Goal: Transaction & Acquisition: Register for event/course

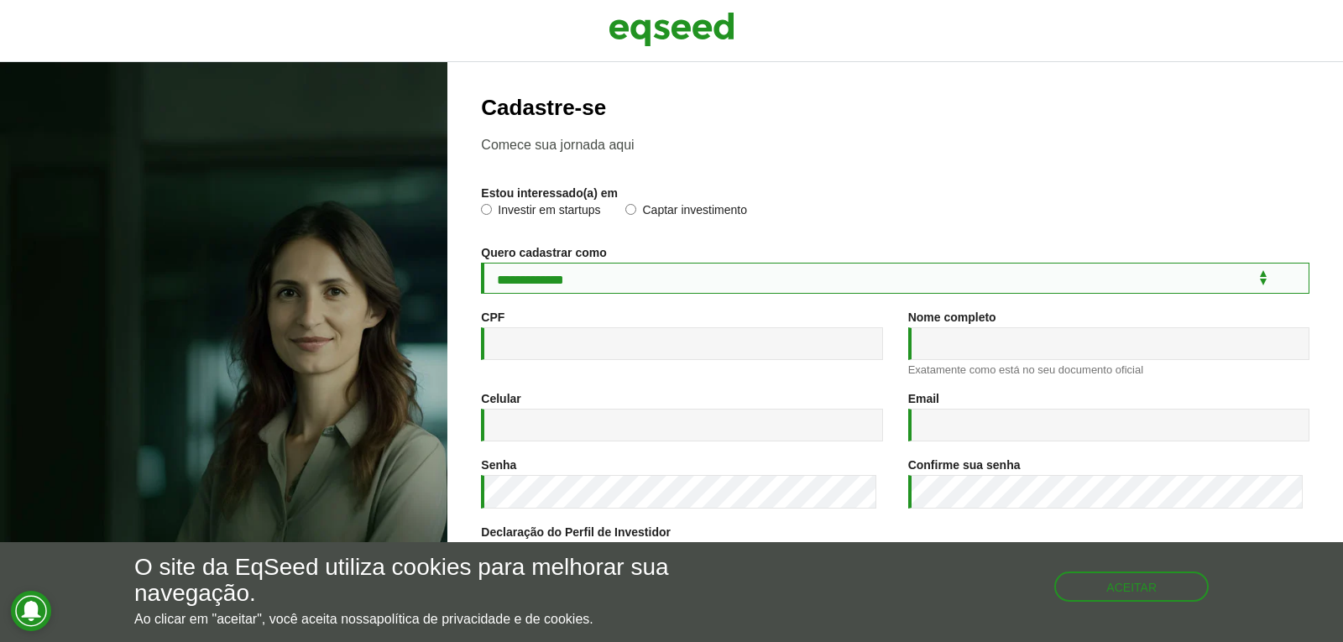
click at [550, 278] on select "**********" at bounding box center [895, 278] width 828 height 31
select select "***"
click at [481, 263] on select "**********" at bounding box center [895, 278] width 828 height 31
click at [538, 352] on input "CPF *" at bounding box center [681, 343] width 401 height 33
type input "**********"
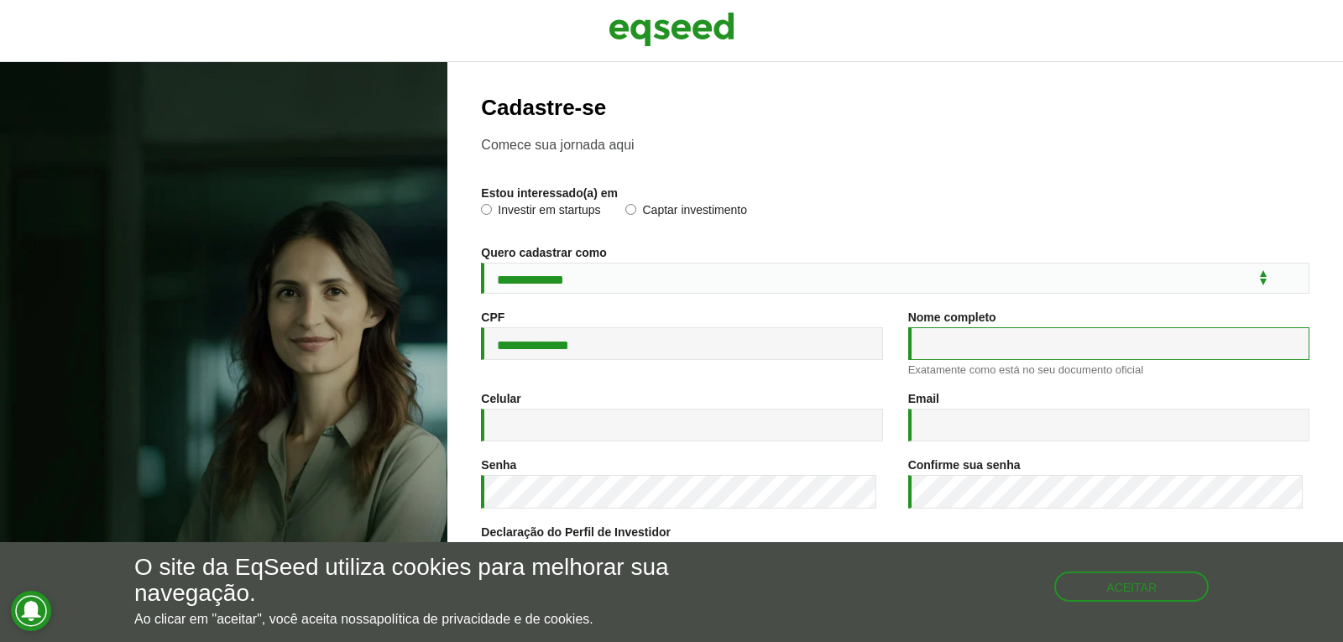
click at [1022, 340] on input "Nome completo *" at bounding box center [1108, 343] width 401 height 33
type input "**********"
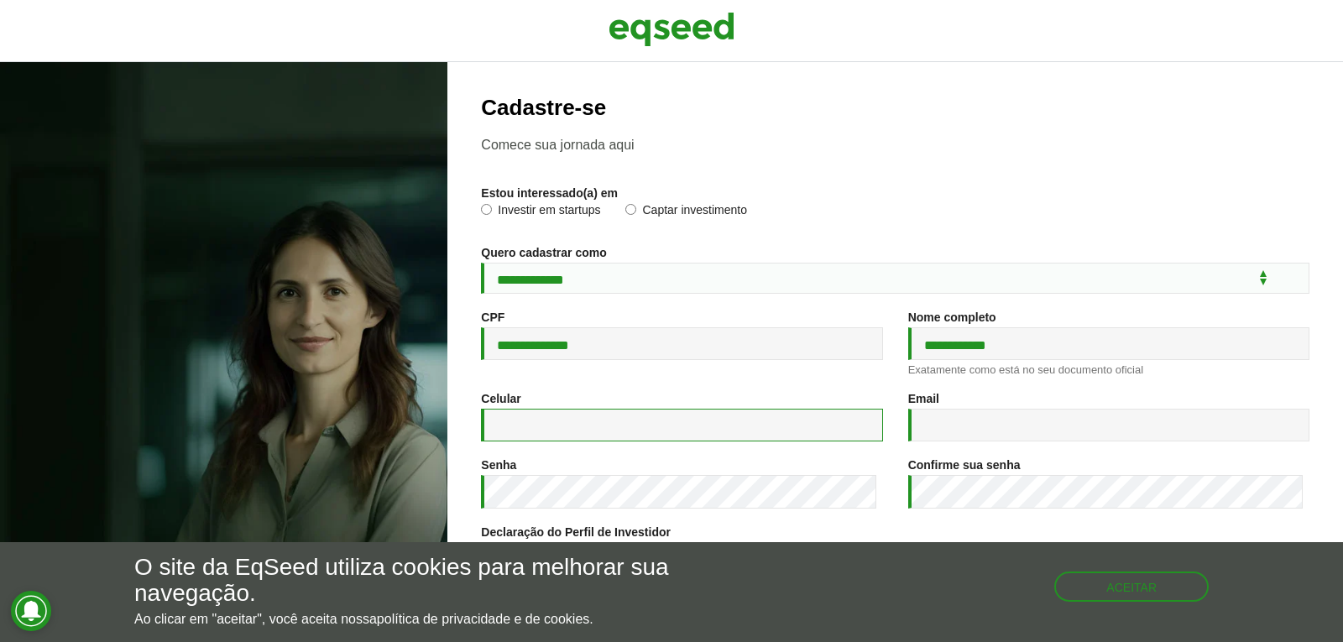
click at [720, 430] on input "Celular *" at bounding box center [681, 425] width 401 height 33
type input "**********"
click at [999, 429] on input "Email *" at bounding box center [1108, 425] width 401 height 33
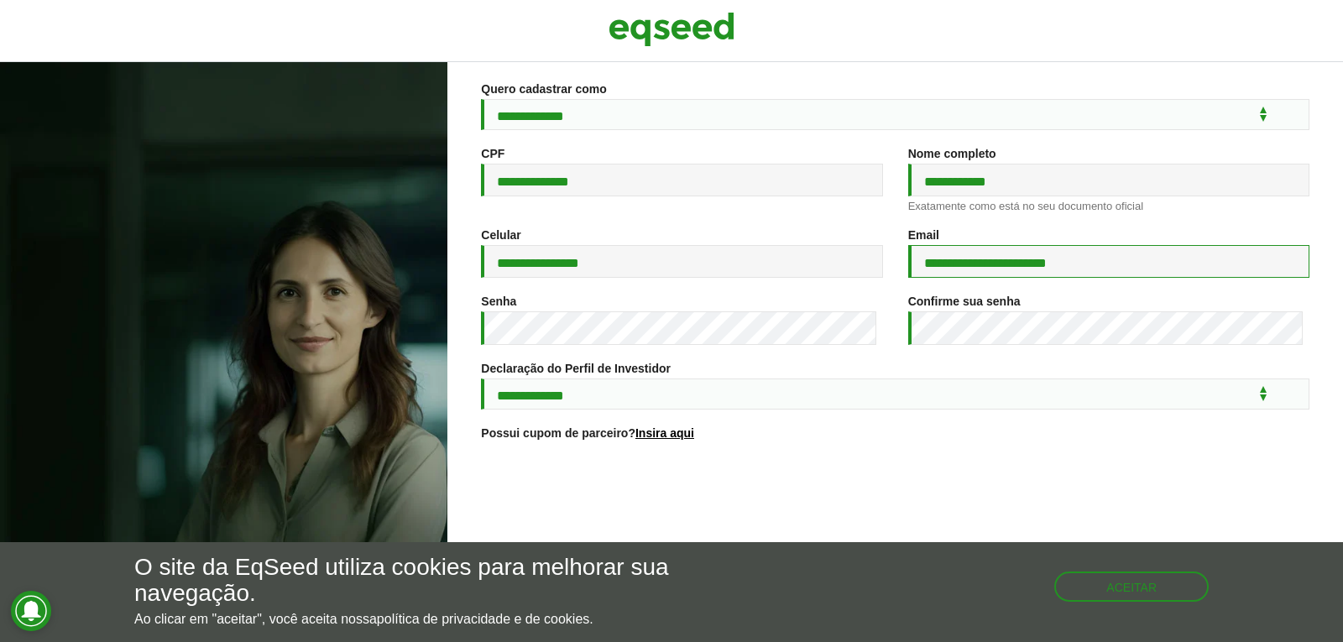
scroll to position [168, 0]
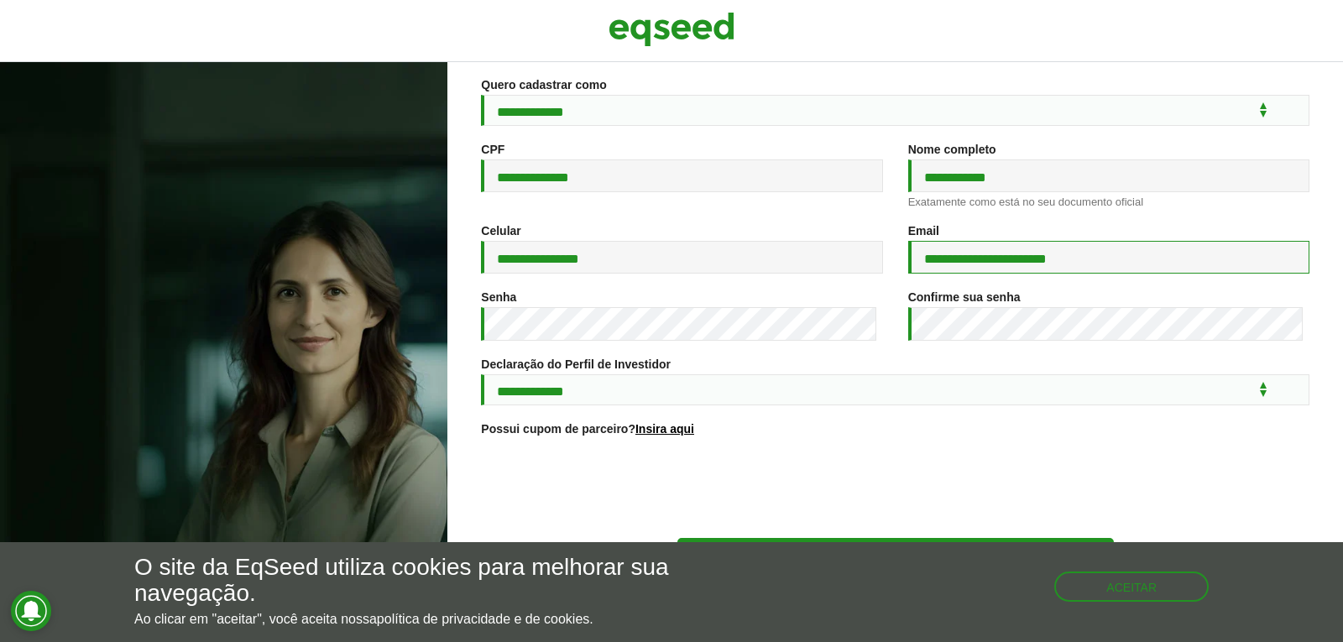
type input "**********"
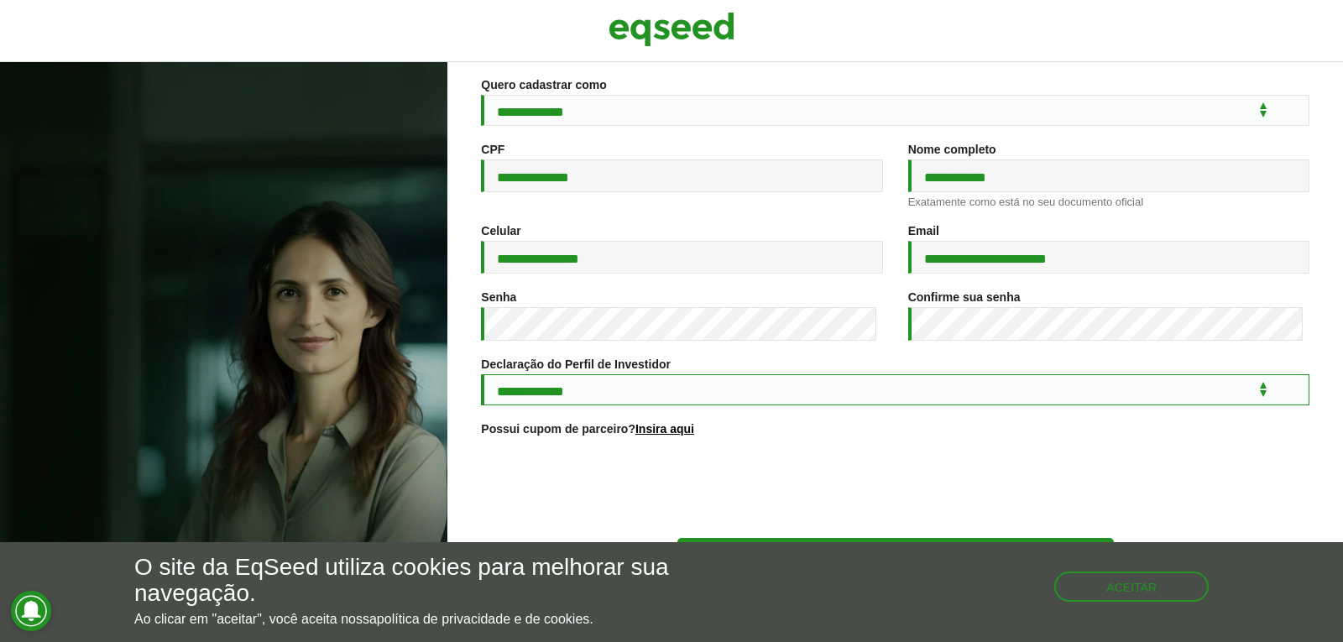
click at [698, 394] on select "**********" at bounding box center [895, 389] width 828 height 31
select select "***"
click at [481, 377] on select "**********" at bounding box center [895, 389] width 828 height 31
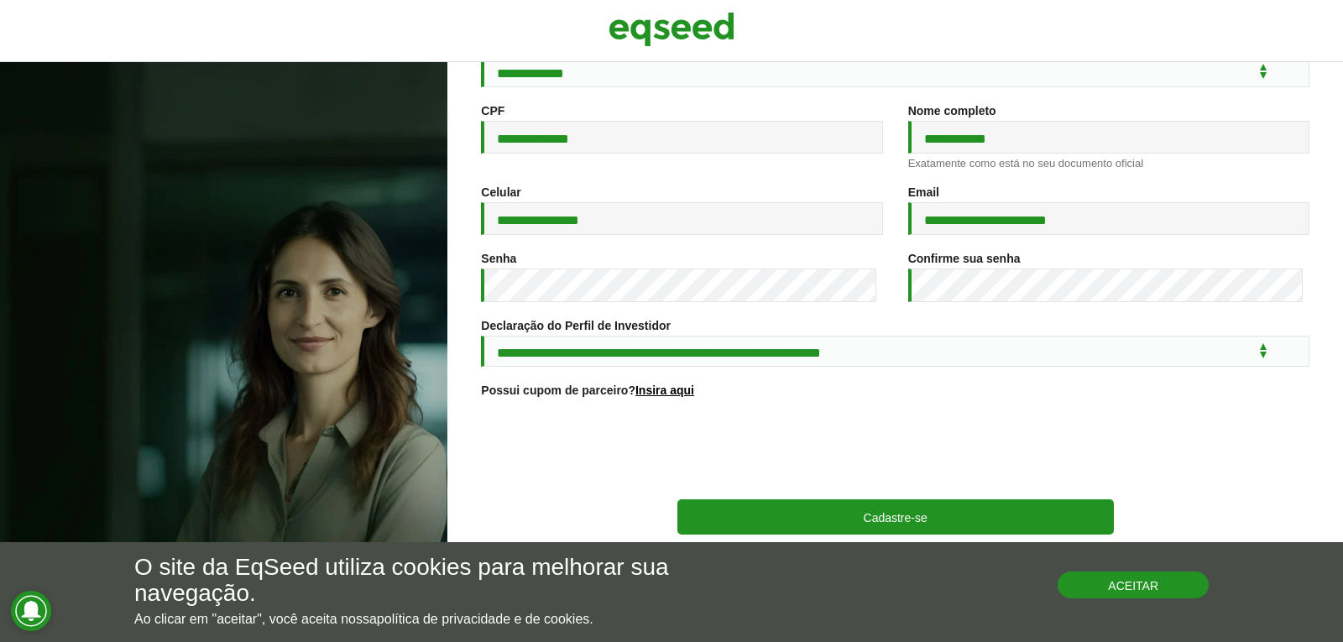
click at [1130, 589] on button "Aceitar" at bounding box center [1132, 584] width 151 height 27
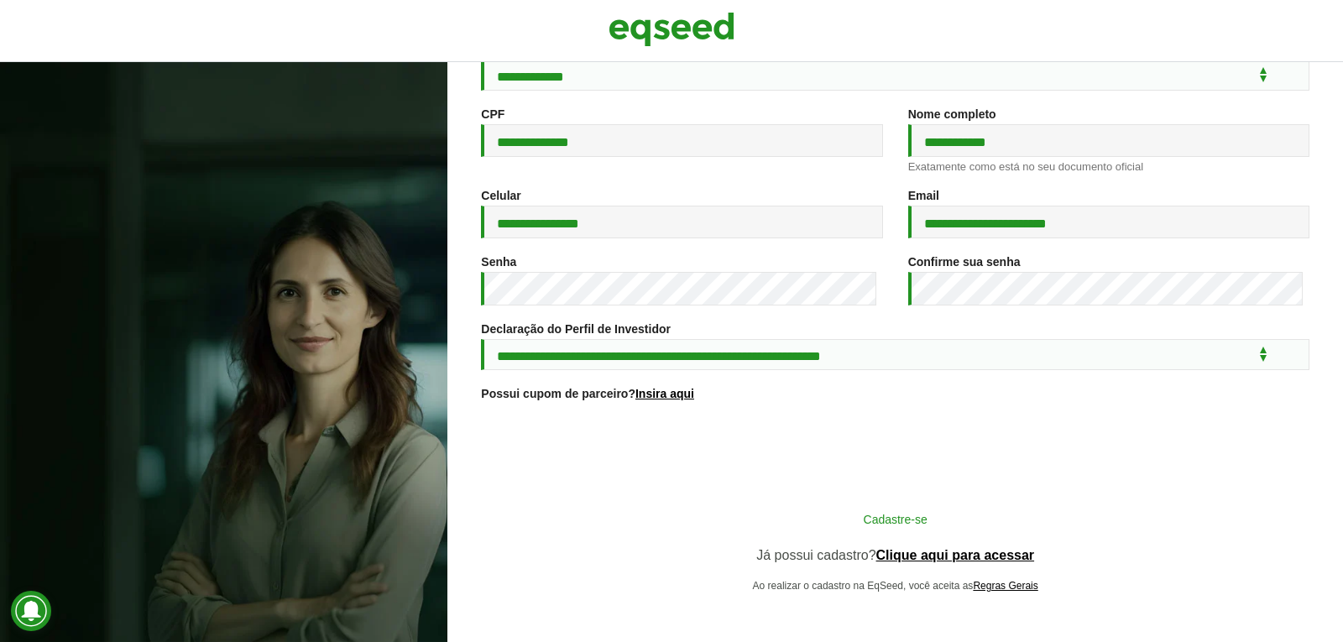
scroll to position [208, 0]
click at [888, 515] on button "Cadastre-se" at bounding box center [895, 519] width 436 height 32
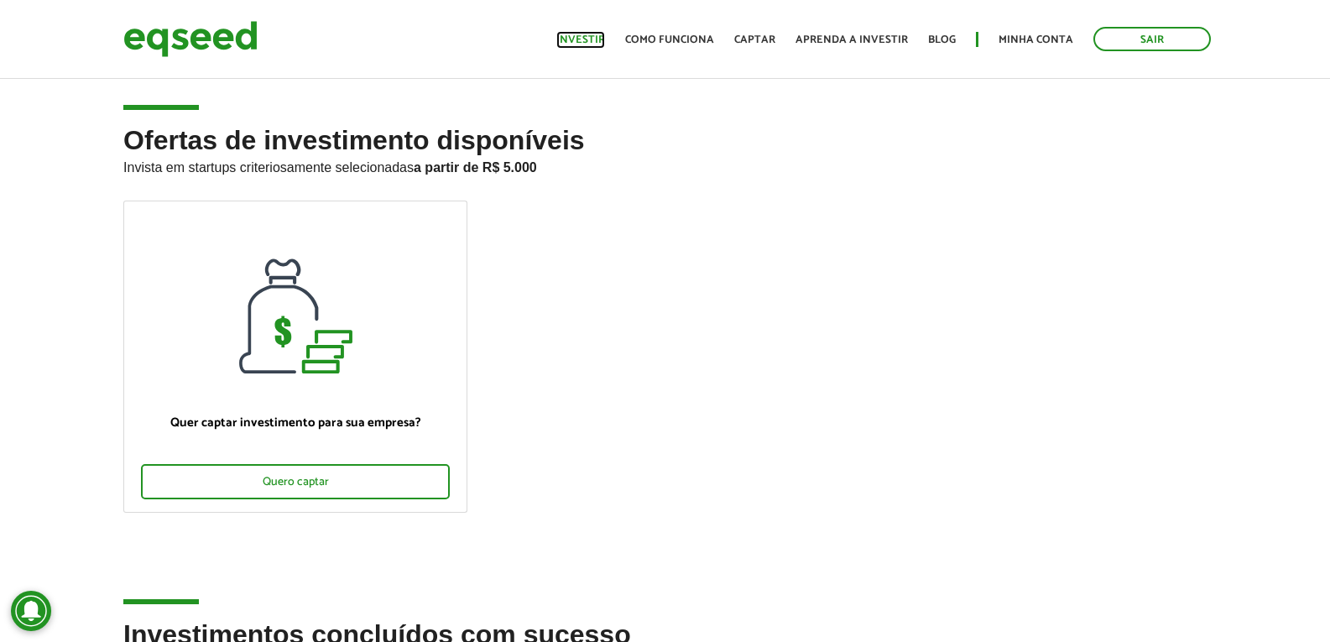
click at [583, 38] on link "Investir" at bounding box center [580, 39] width 49 height 11
click at [596, 39] on link "Investir" at bounding box center [580, 39] width 49 height 11
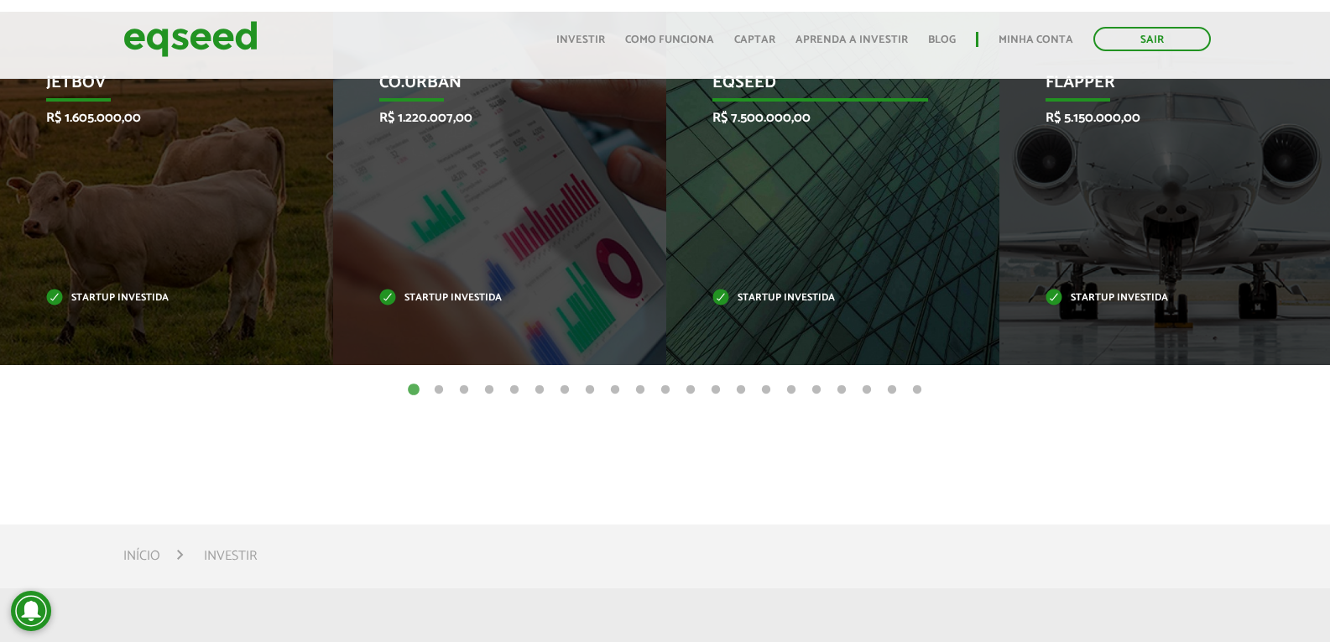
scroll to position [580, 0]
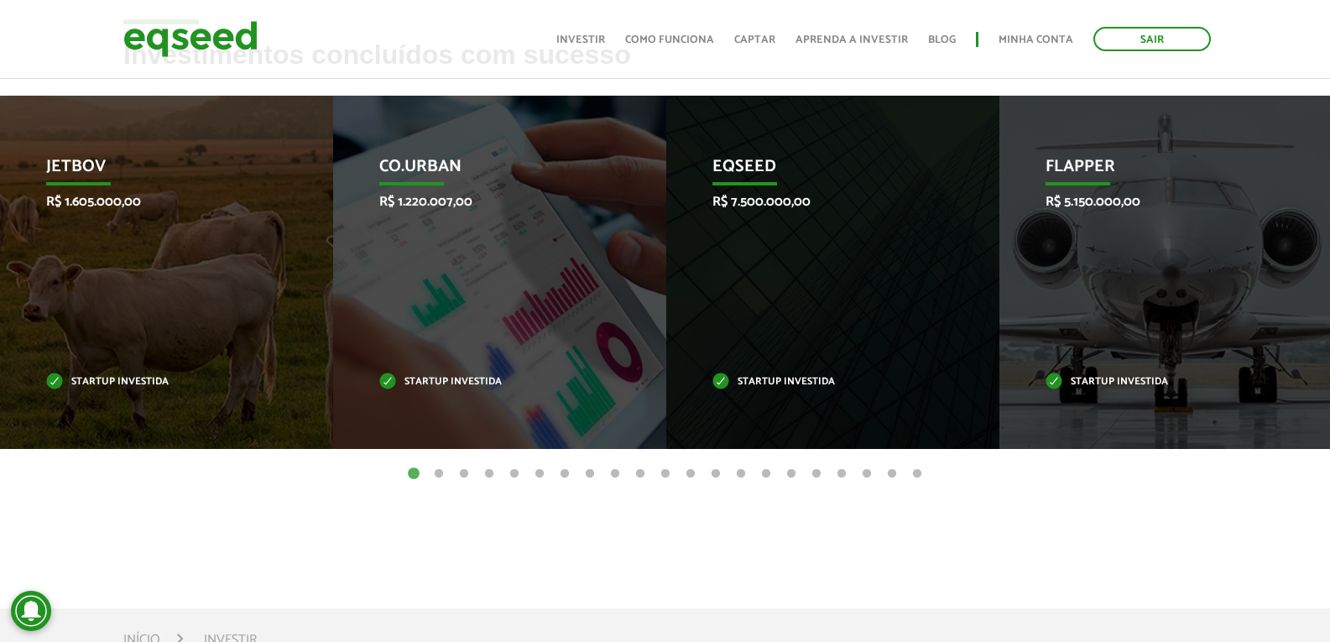
click at [436, 482] on button "2" at bounding box center [438, 474] width 17 height 17
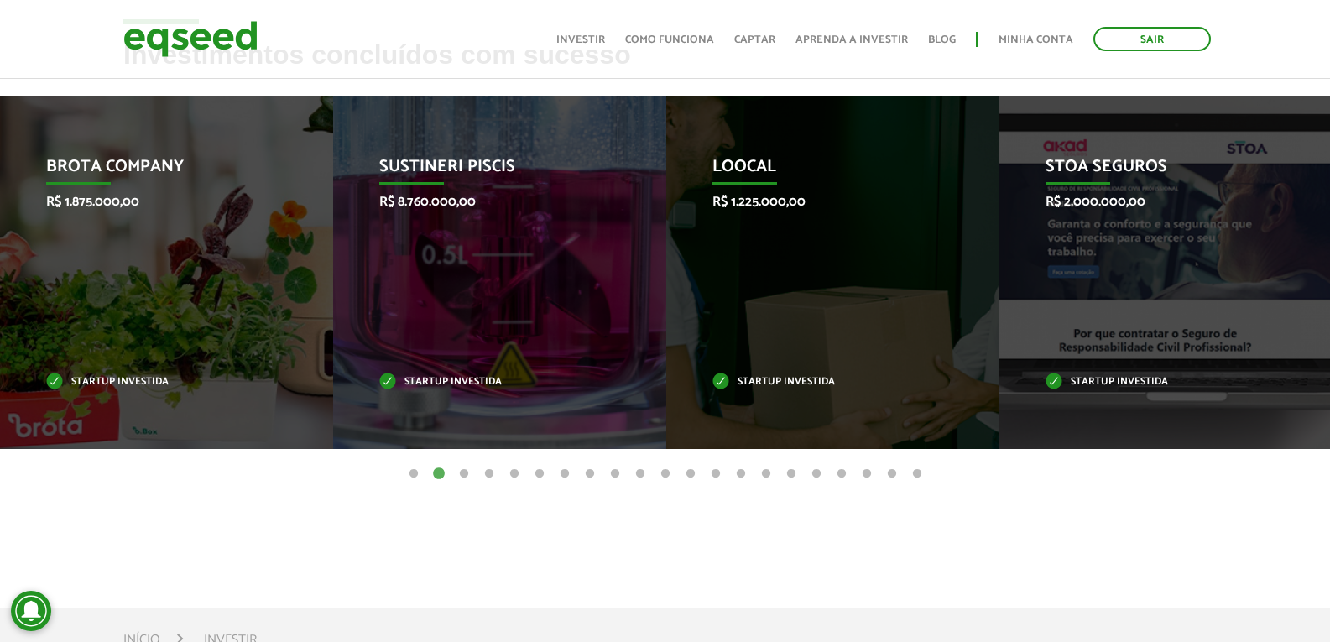
click at [463, 482] on button "3" at bounding box center [464, 474] width 17 height 17
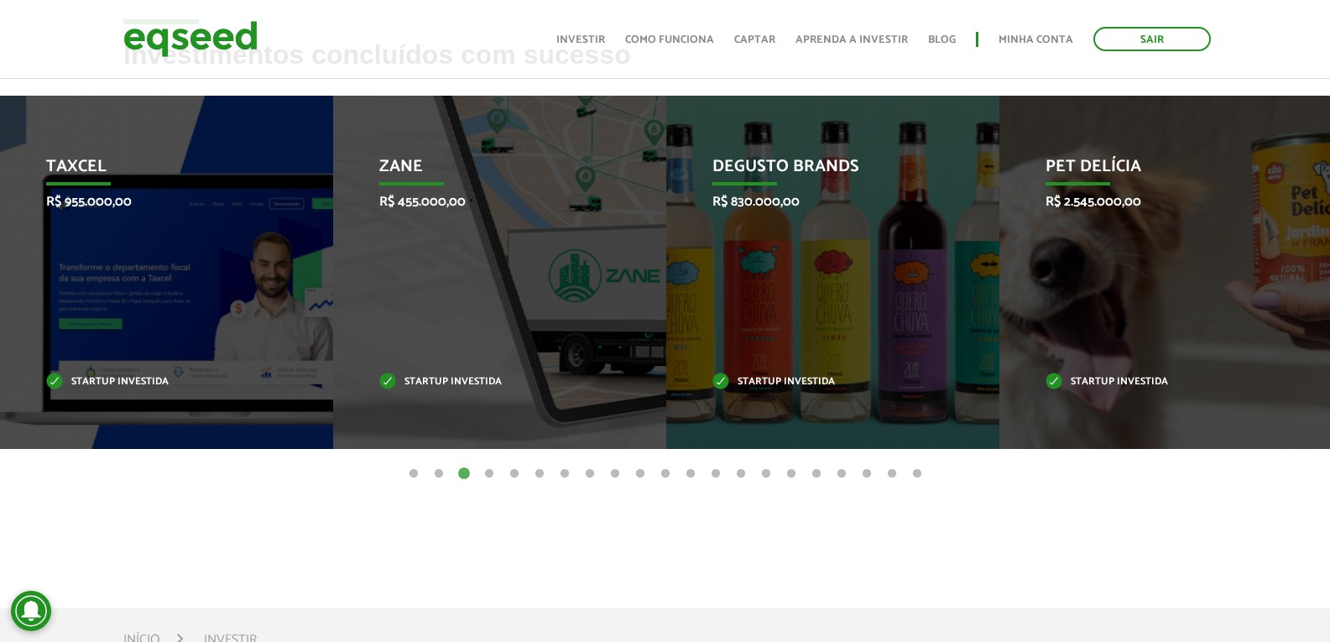
click at [487, 482] on button "4" at bounding box center [489, 474] width 17 height 17
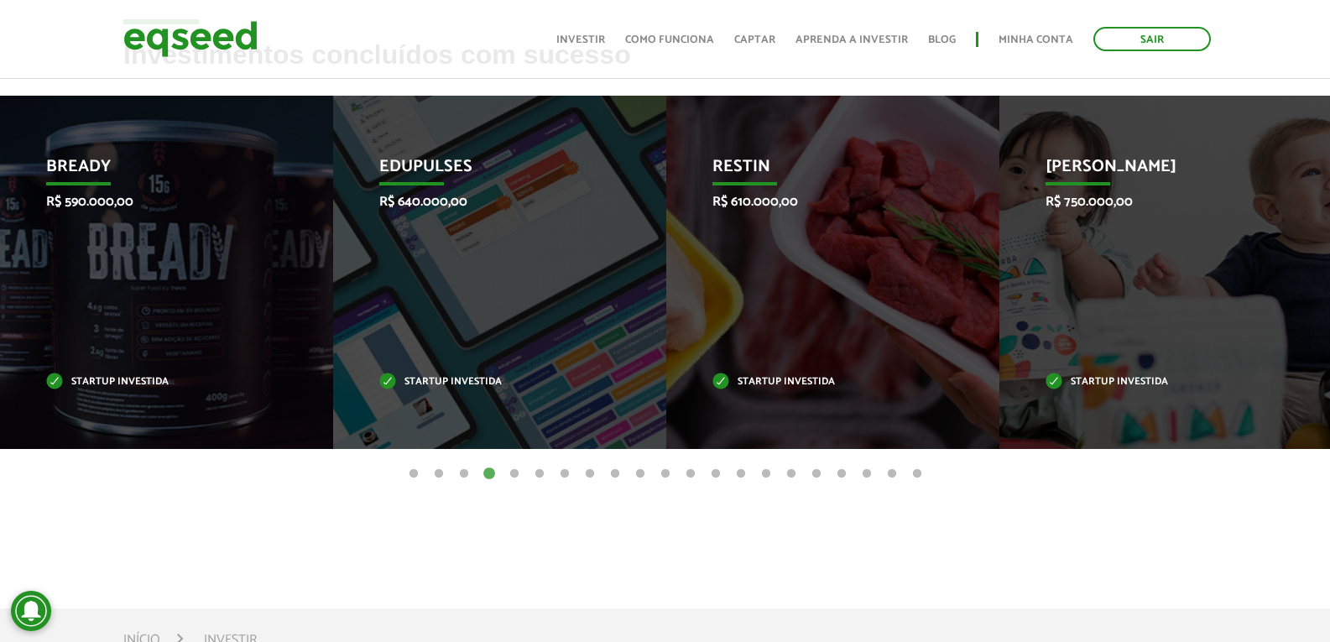
click at [513, 482] on button "5" at bounding box center [514, 474] width 17 height 17
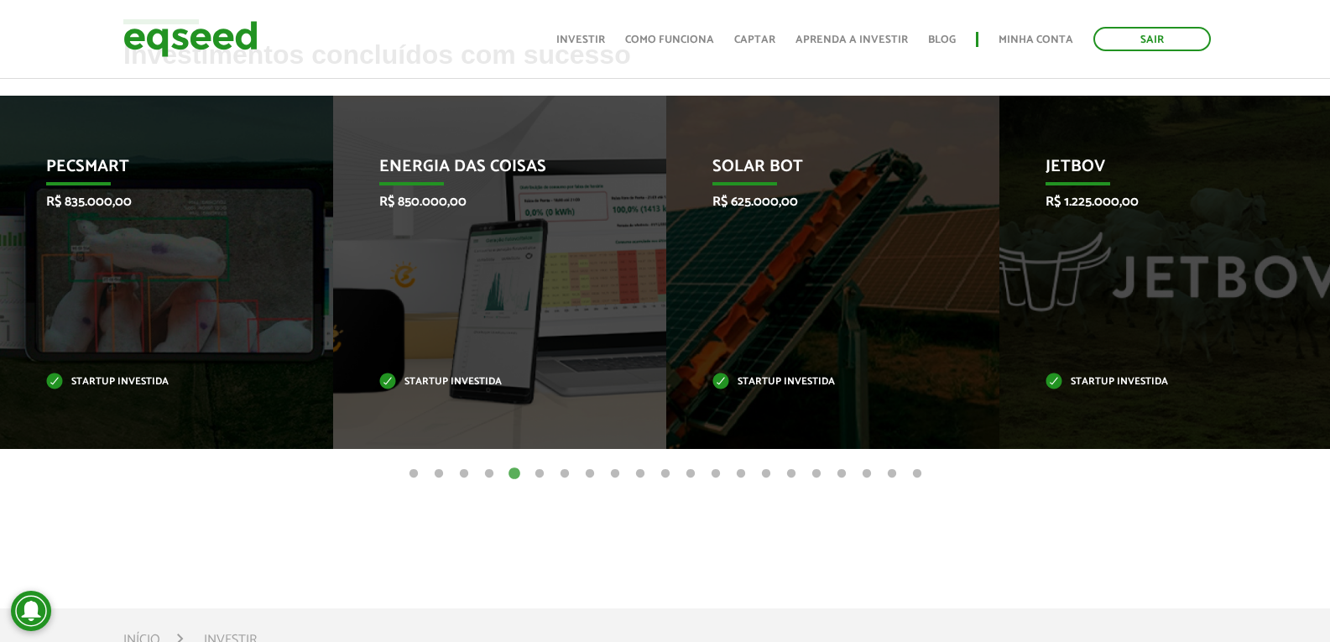
click at [535, 482] on button "6" at bounding box center [539, 474] width 17 height 17
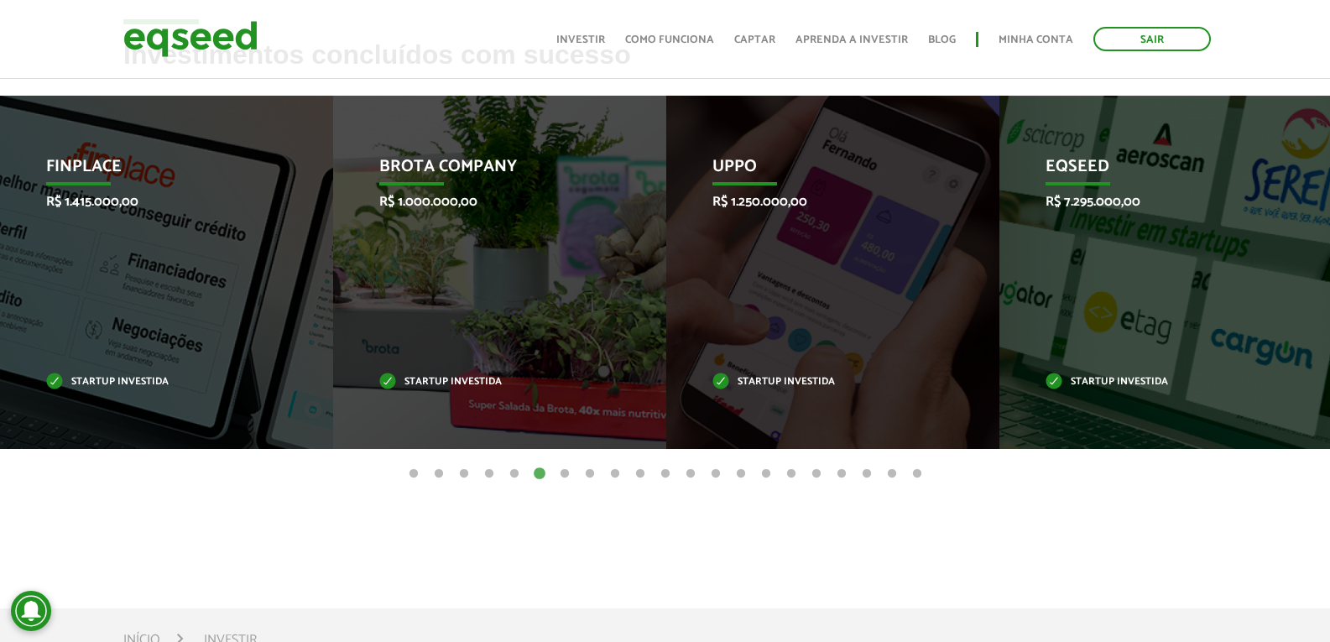
click at [567, 482] on button "7" at bounding box center [564, 474] width 17 height 17
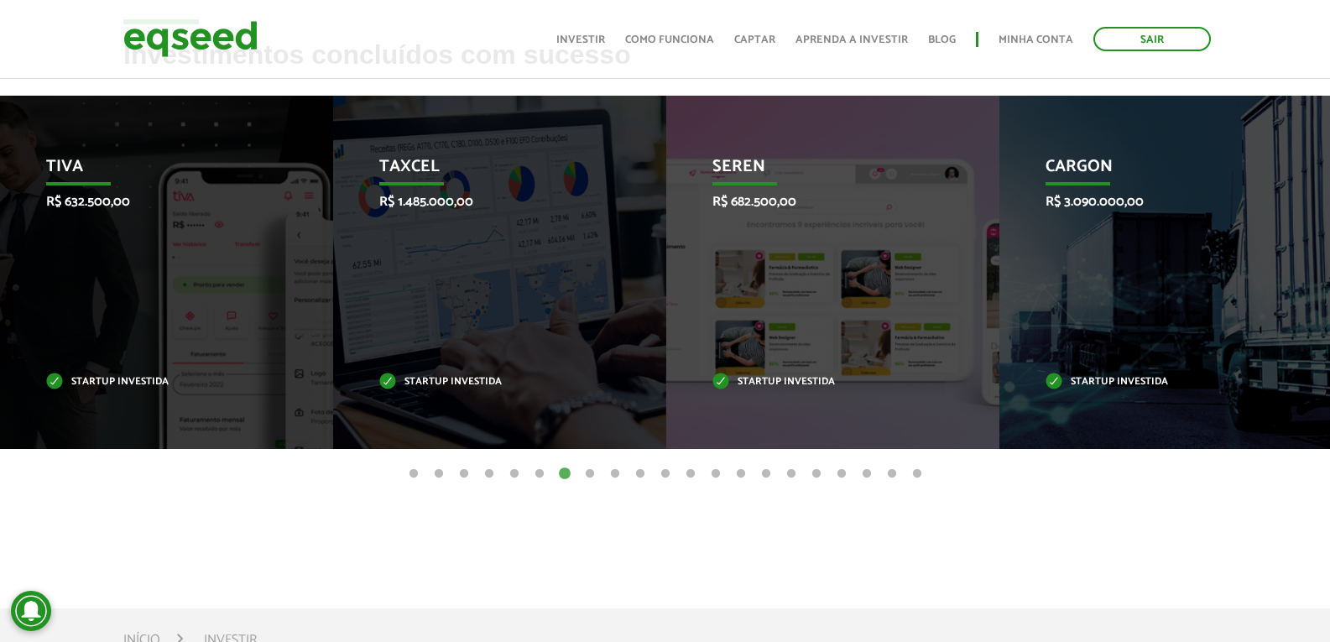
click at [589, 482] on button "8" at bounding box center [589, 474] width 17 height 17
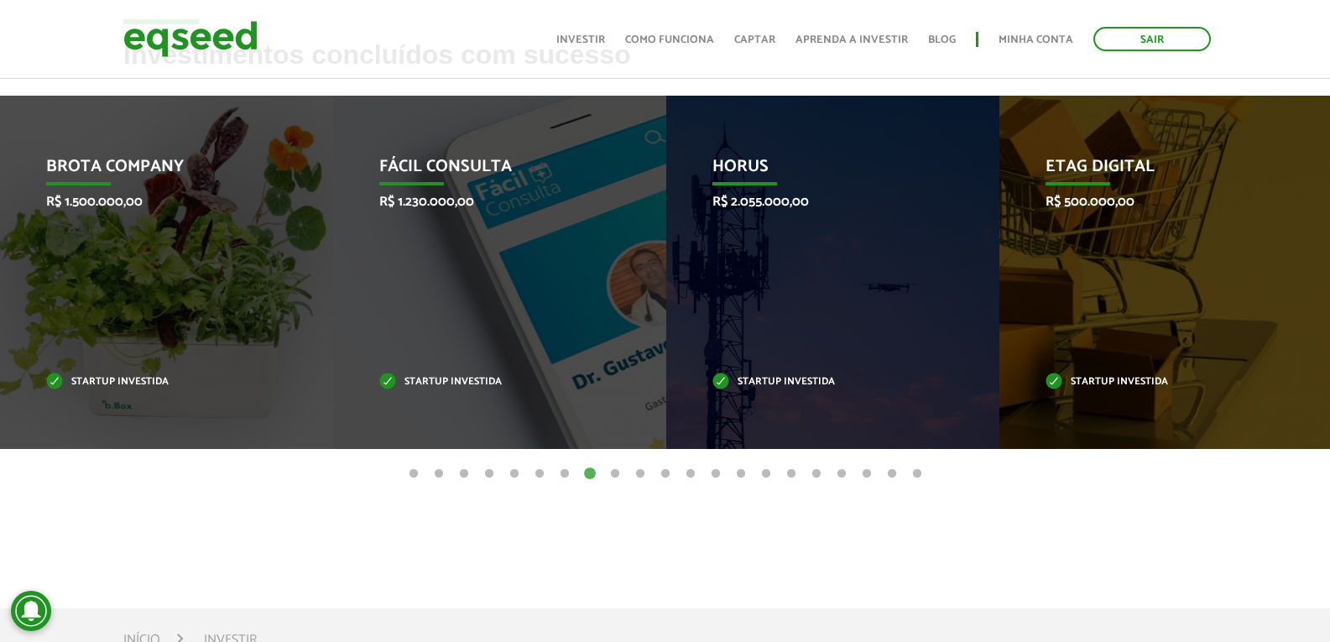
click at [616, 482] on button "9" at bounding box center [615, 474] width 17 height 17
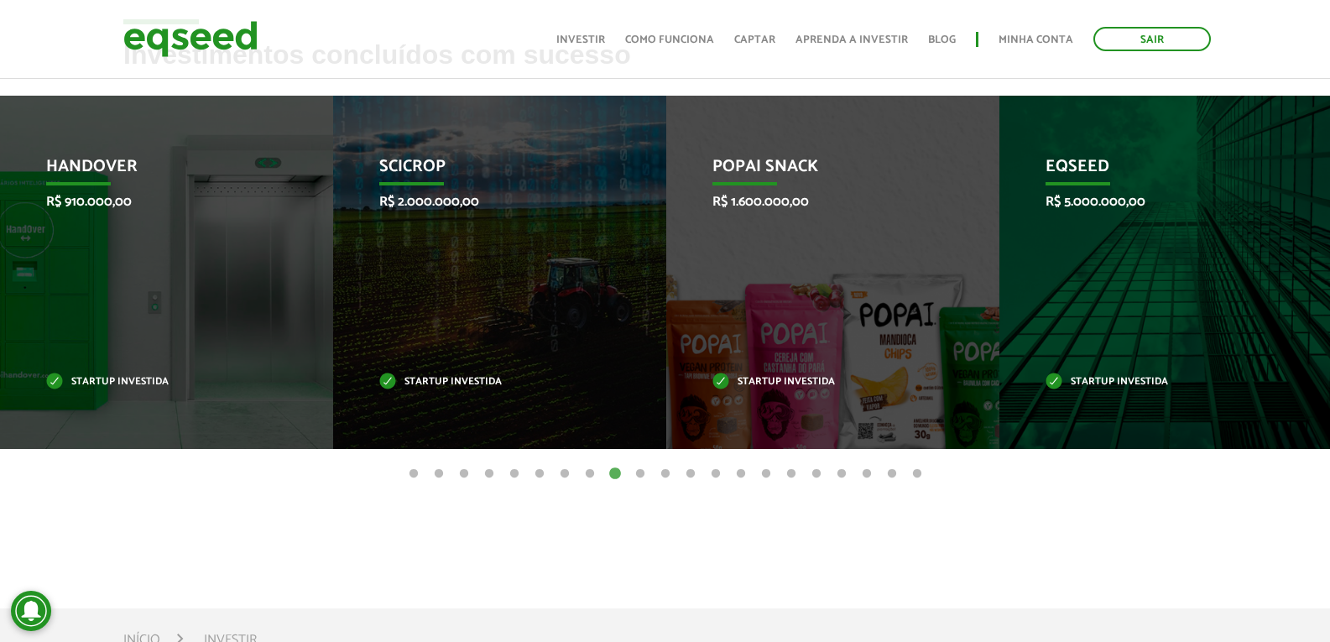
click at [638, 482] on button "10" at bounding box center [640, 474] width 17 height 17
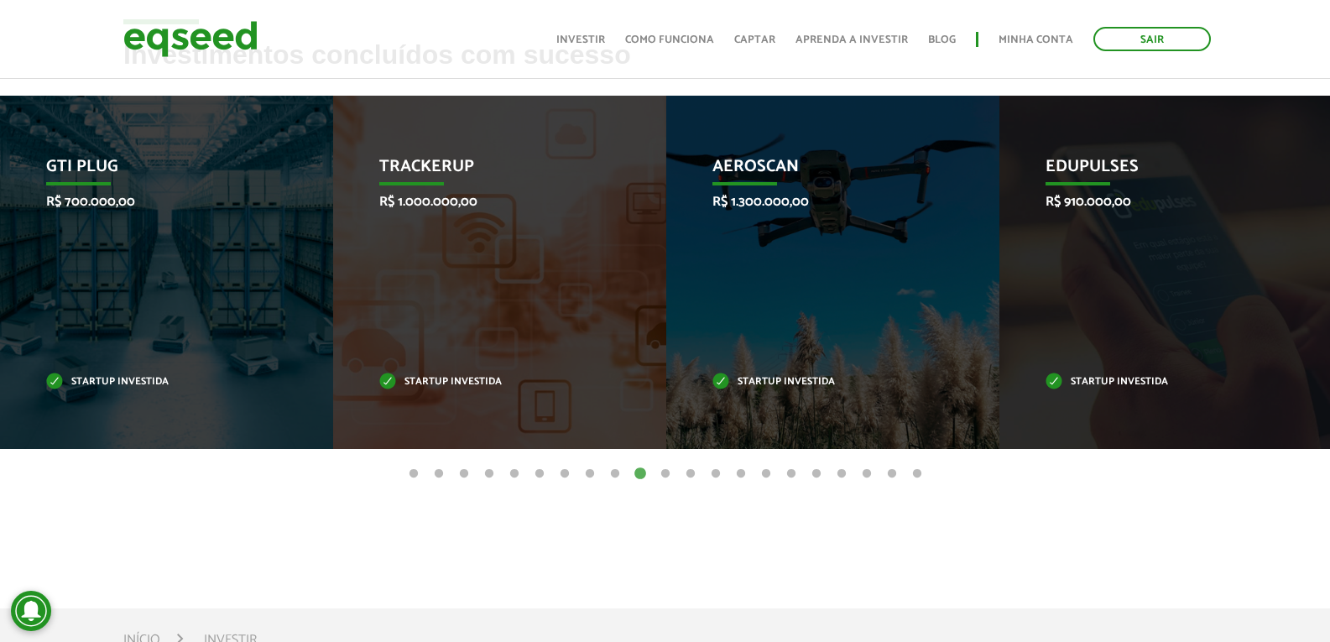
click at [664, 482] on button "11" at bounding box center [665, 474] width 17 height 17
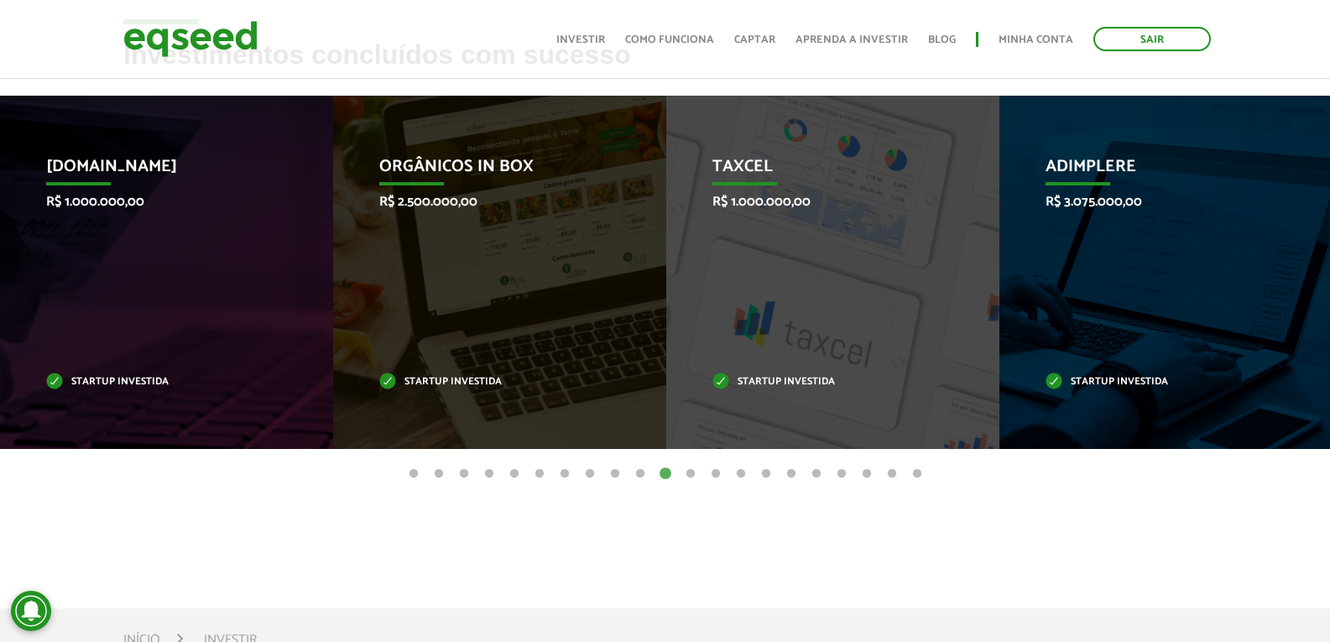
click at [691, 482] on button "12" at bounding box center [690, 474] width 17 height 17
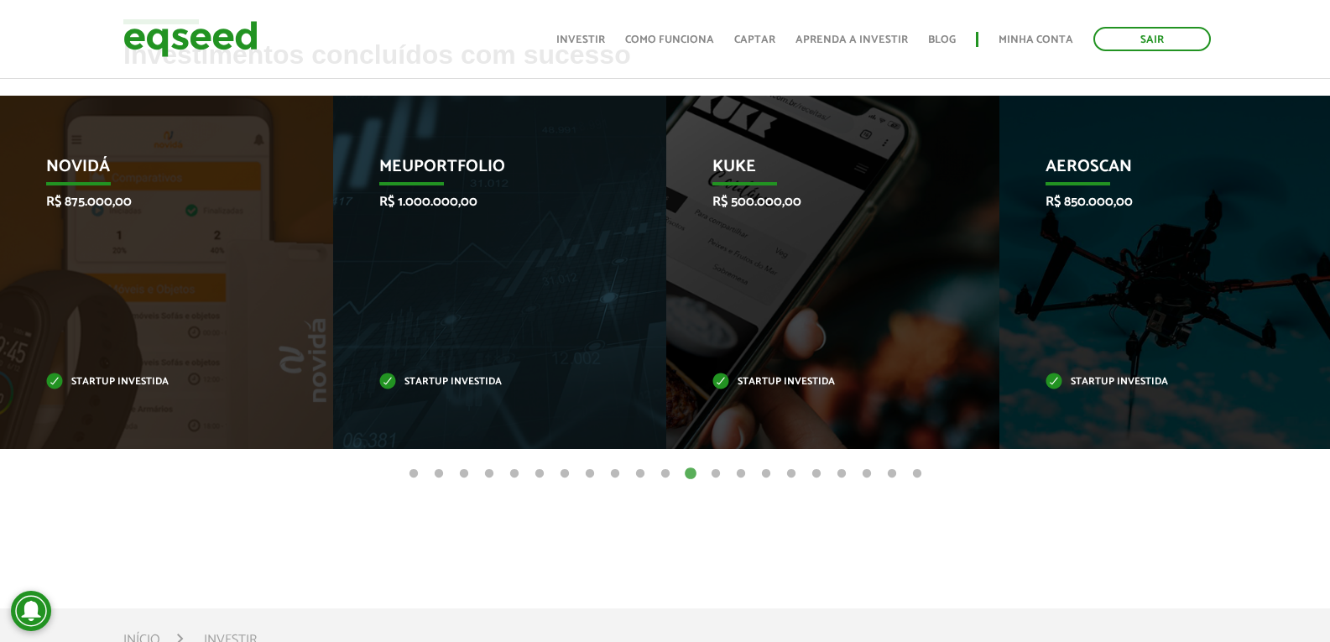
click at [715, 482] on button "13" at bounding box center [715, 474] width 17 height 17
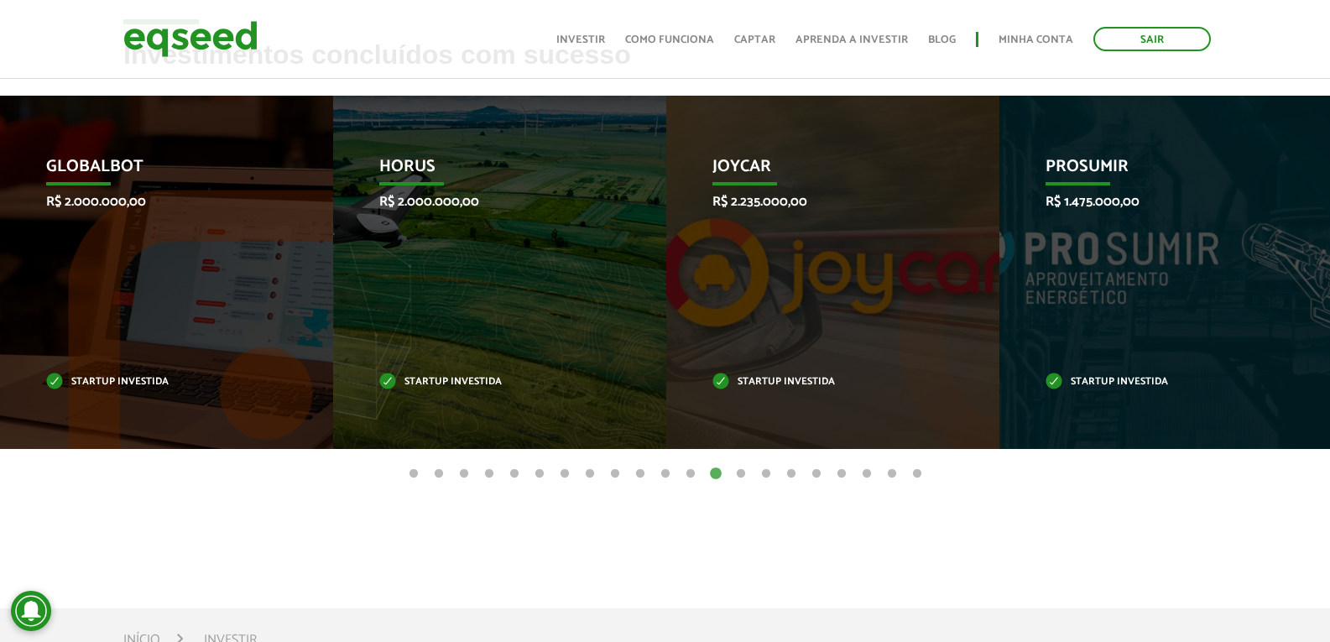
click at [739, 482] on button "14" at bounding box center [741, 474] width 17 height 17
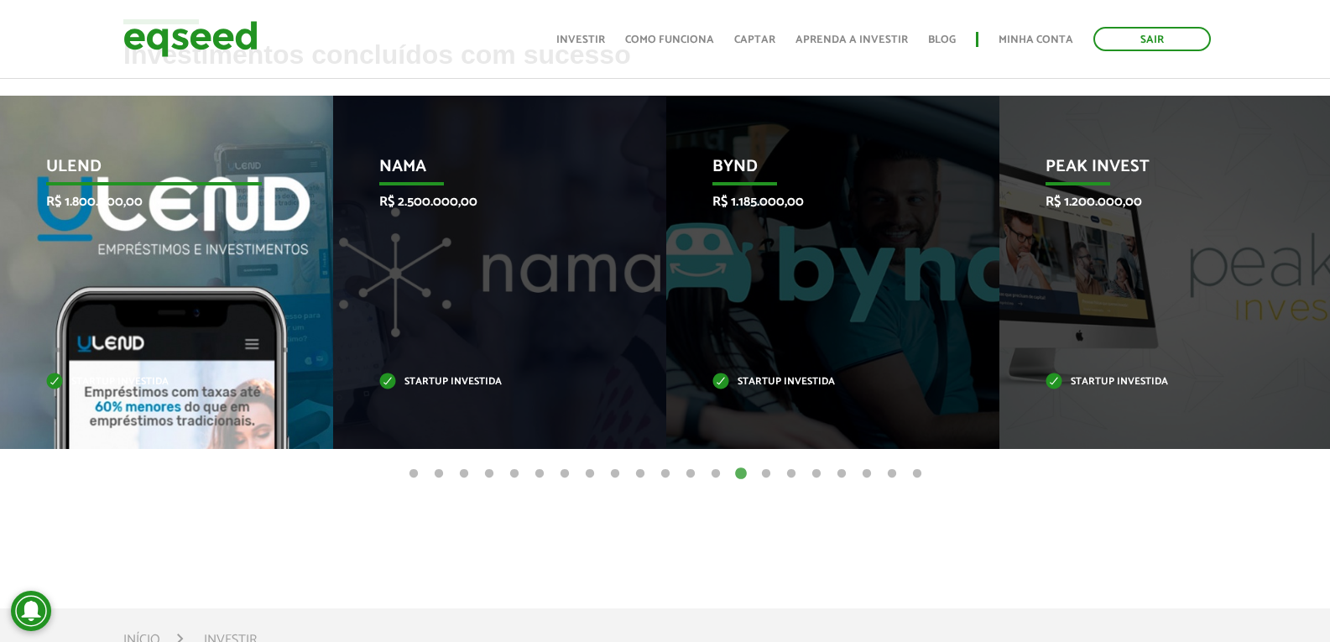
click at [184, 332] on div "Ulend R$ 1.800.000,00 Startup investida" at bounding box center [154, 272] width 308 height 353
click at [240, 336] on div "Ulend R$ 1.800.000,00 Startup investida" at bounding box center [154, 272] width 308 height 353
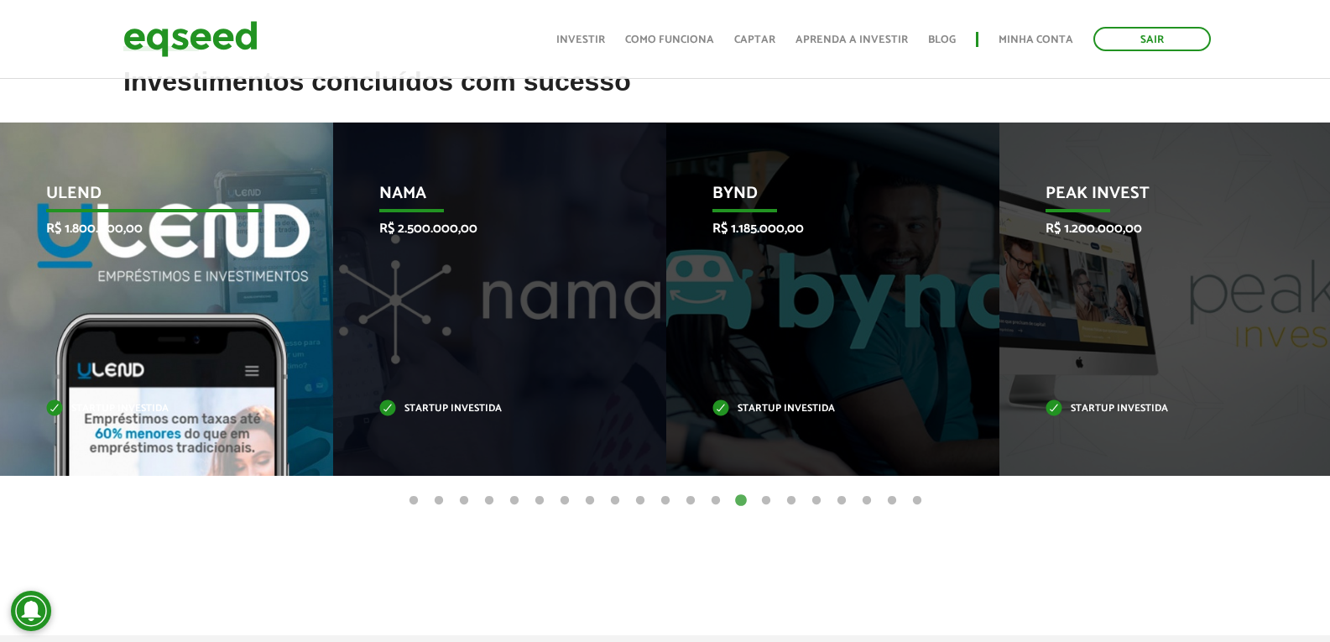
scroll to position [625, 0]
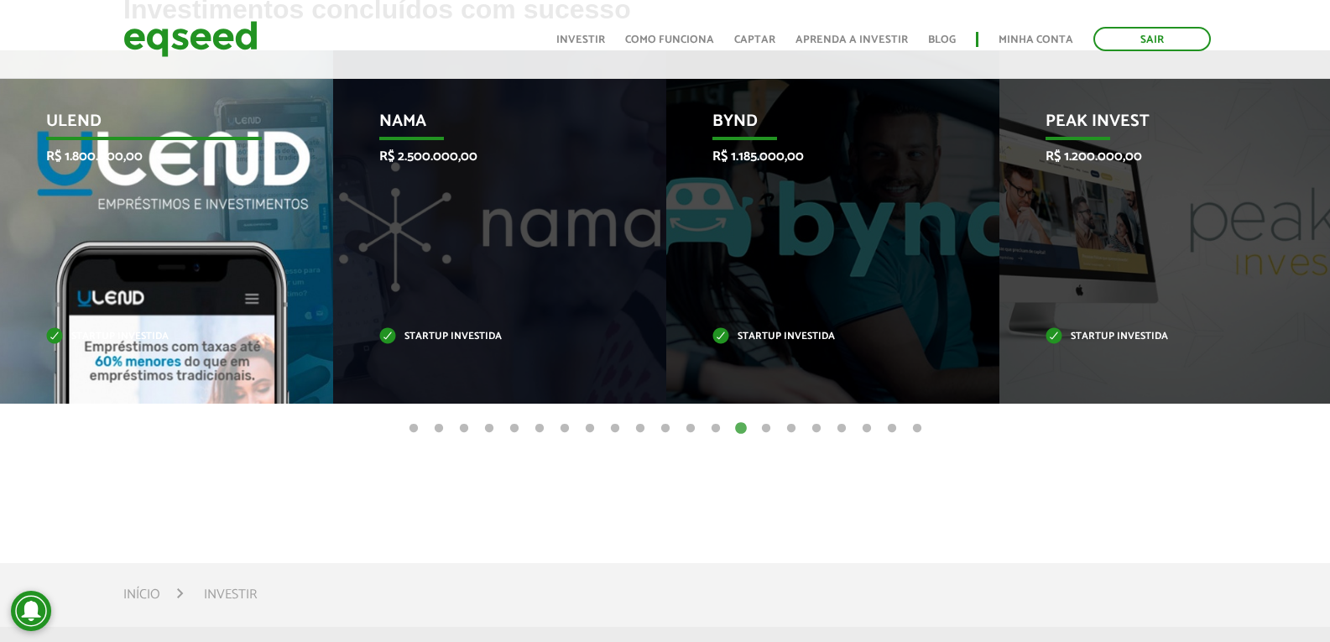
click at [236, 305] on div "Ulend R$ 1.800.000,00 Startup investida" at bounding box center [154, 226] width 308 height 353
click at [54, 342] on p "Startup investida" at bounding box center [154, 336] width 216 height 9
click at [78, 342] on p "Startup investida" at bounding box center [154, 336] width 216 height 9
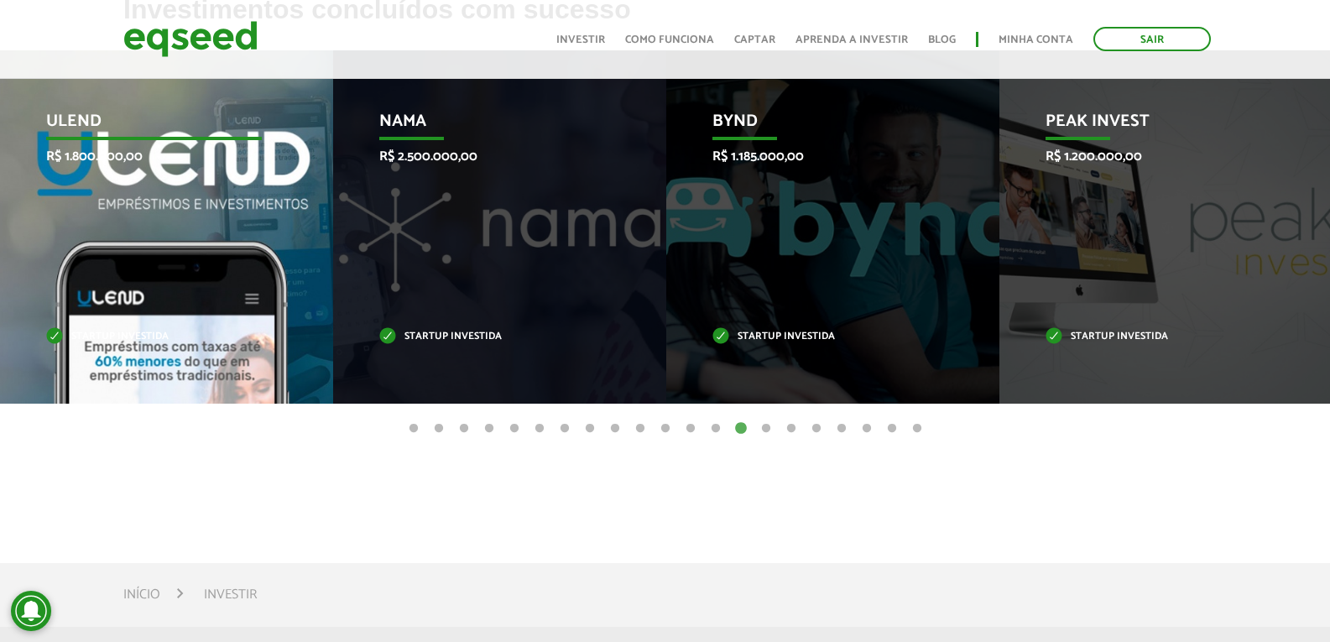
click at [78, 342] on p "Startup investida" at bounding box center [154, 336] width 216 height 9
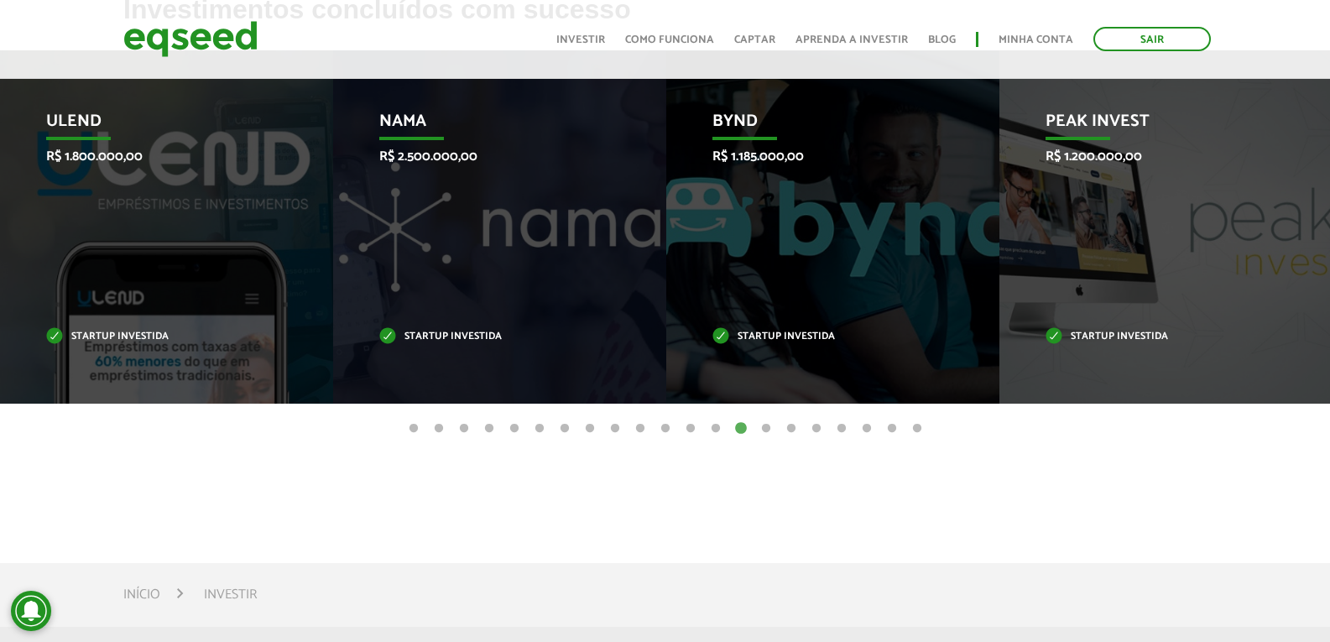
click at [771, 437] on button "15" at bounding box center [766, 428] width 17 height 17
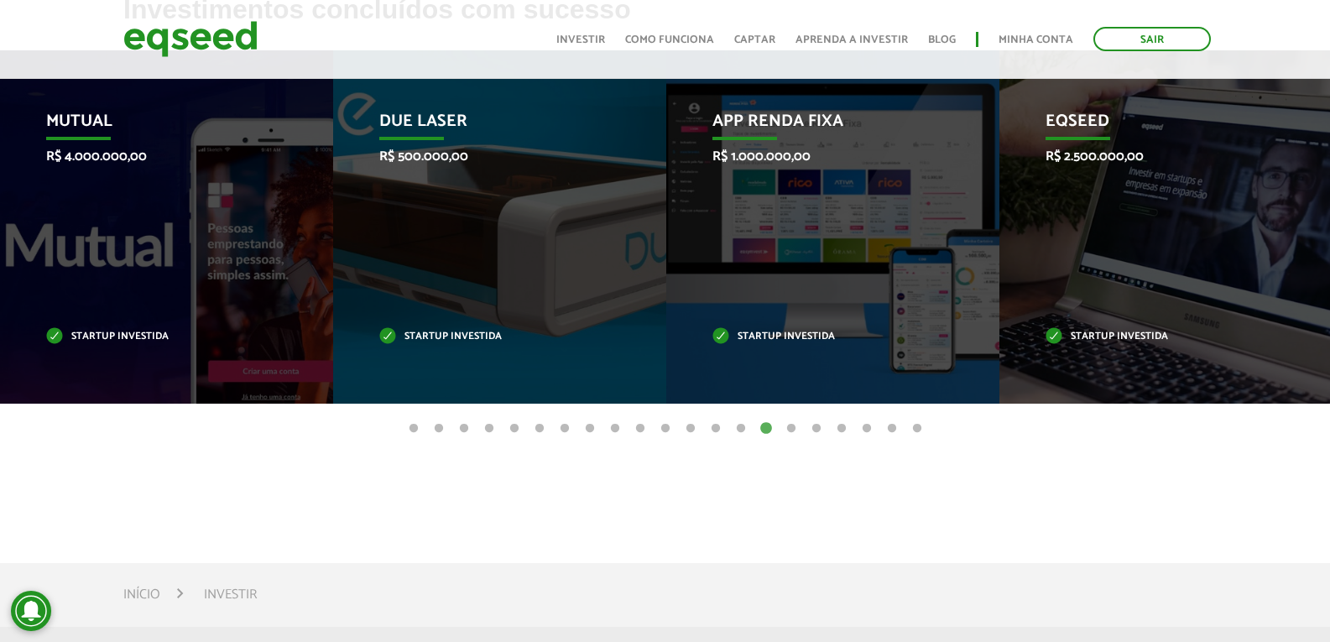
click at [792, 437] on button "16" at bounding box center [791, 428] width 17 height 17
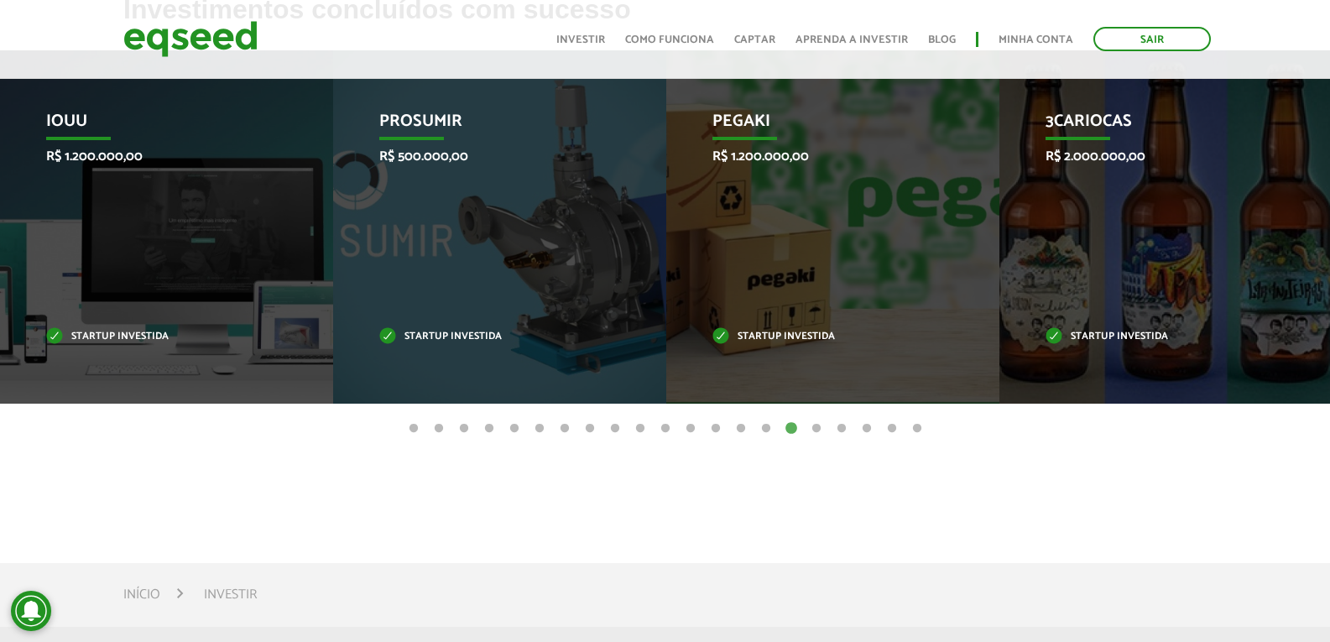
click at [816, 437] on button "17" at bounding box center [816, 428] width 17 height 17
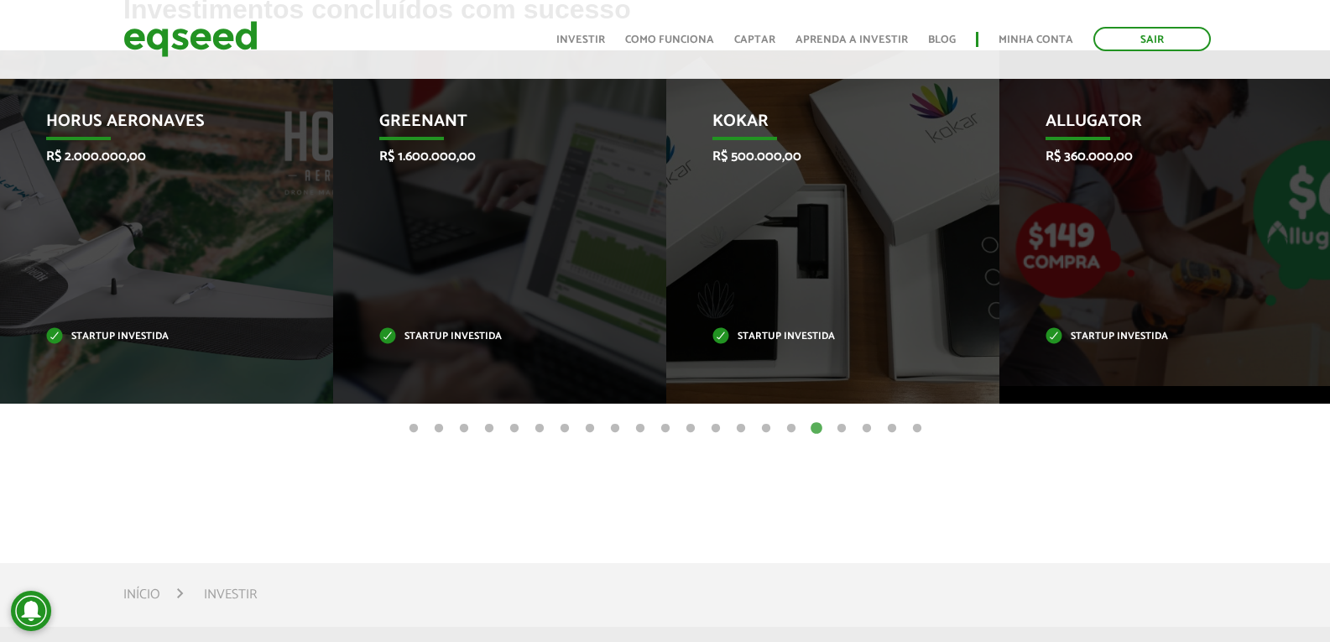
click at [841, 437] on button "18" at bounding box center [841, 428] width 17 height 17
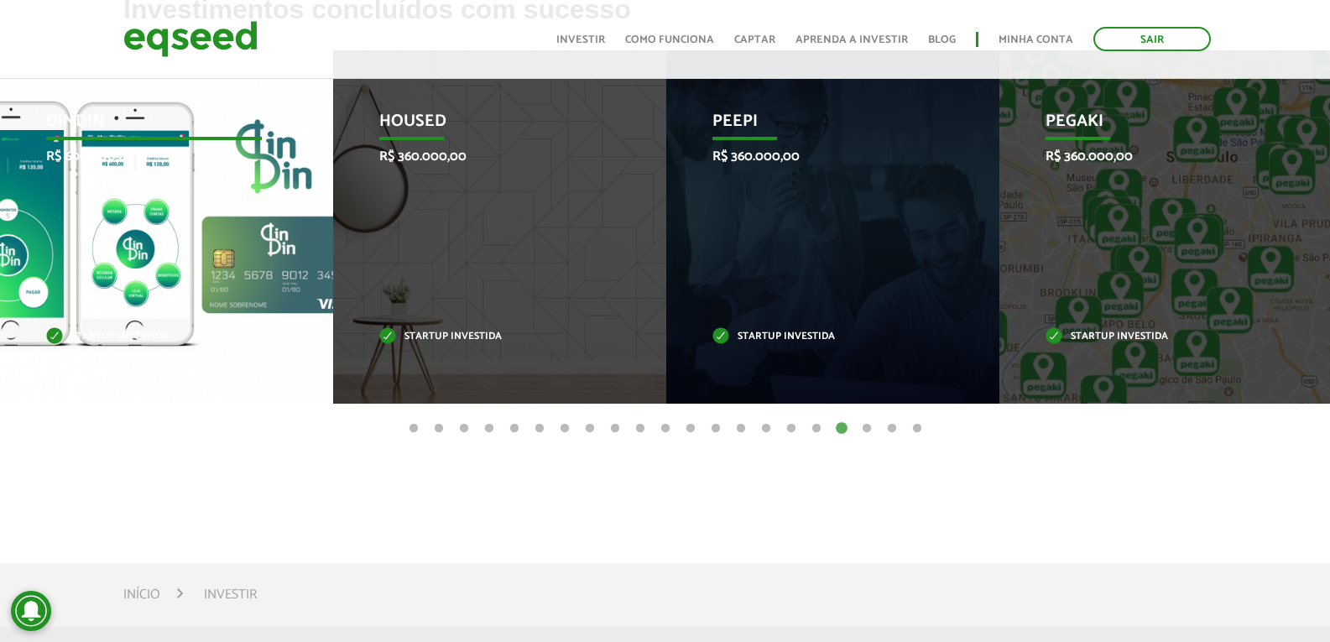
click at [151, 304] on div "DinDin R$ 600.000,00 Startup investida" at bounding box center [154, 226] width 308 height 353
click at [140, 283] on div "DinDin R$ 600.000,00 Startup investida" at bounding box center [154, 226] width 308 height 353
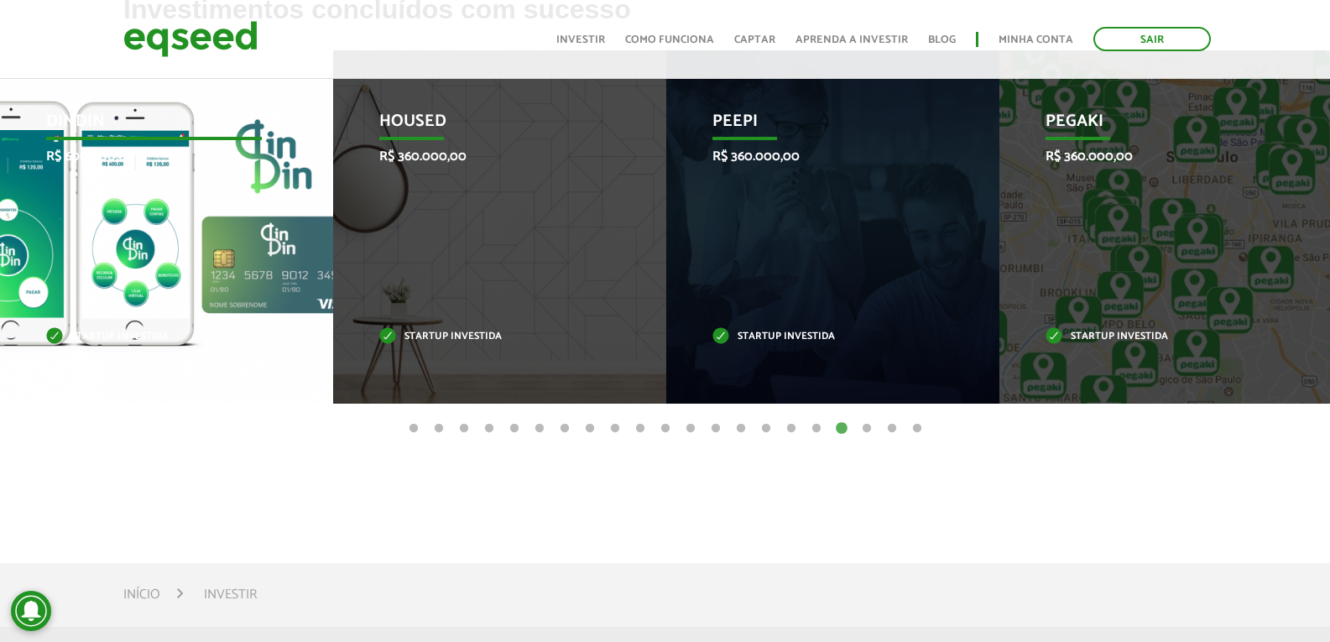
click at [140, 283] on div "DinDin R$ 600.000,00 Startup investida" at bounding box center [154, 226] width 308 height 353
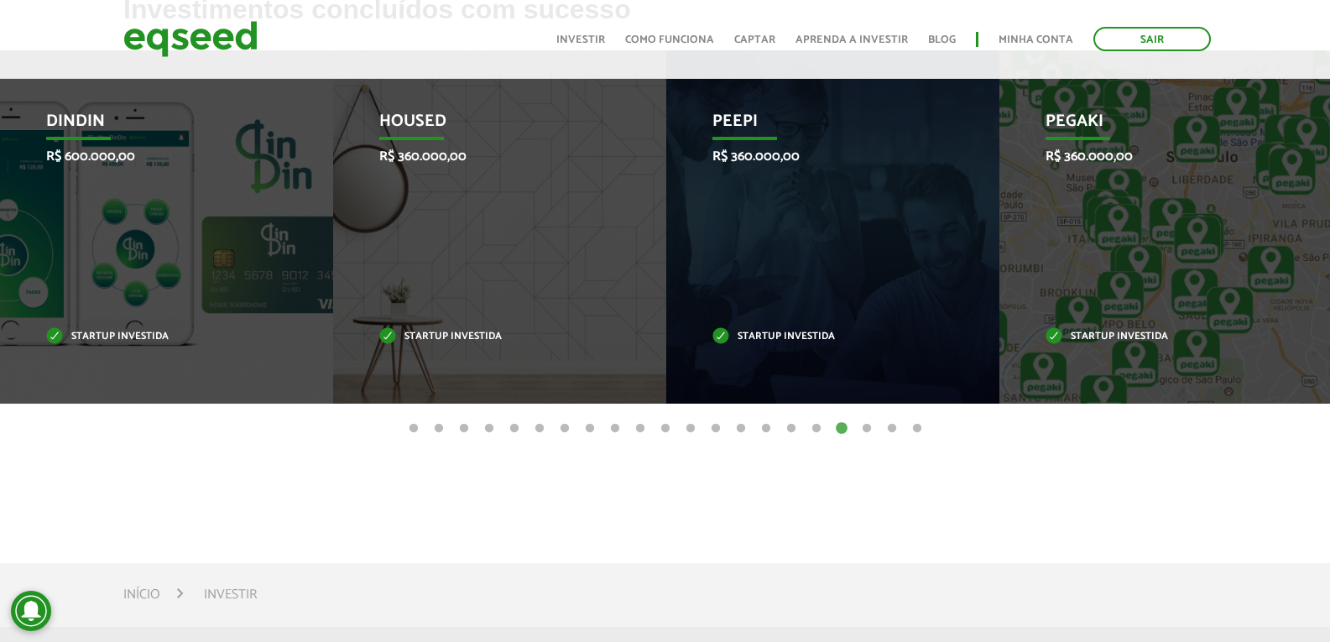
click at [867, 437] on button "19" at bounding box center [866, 428] width 17 height 17
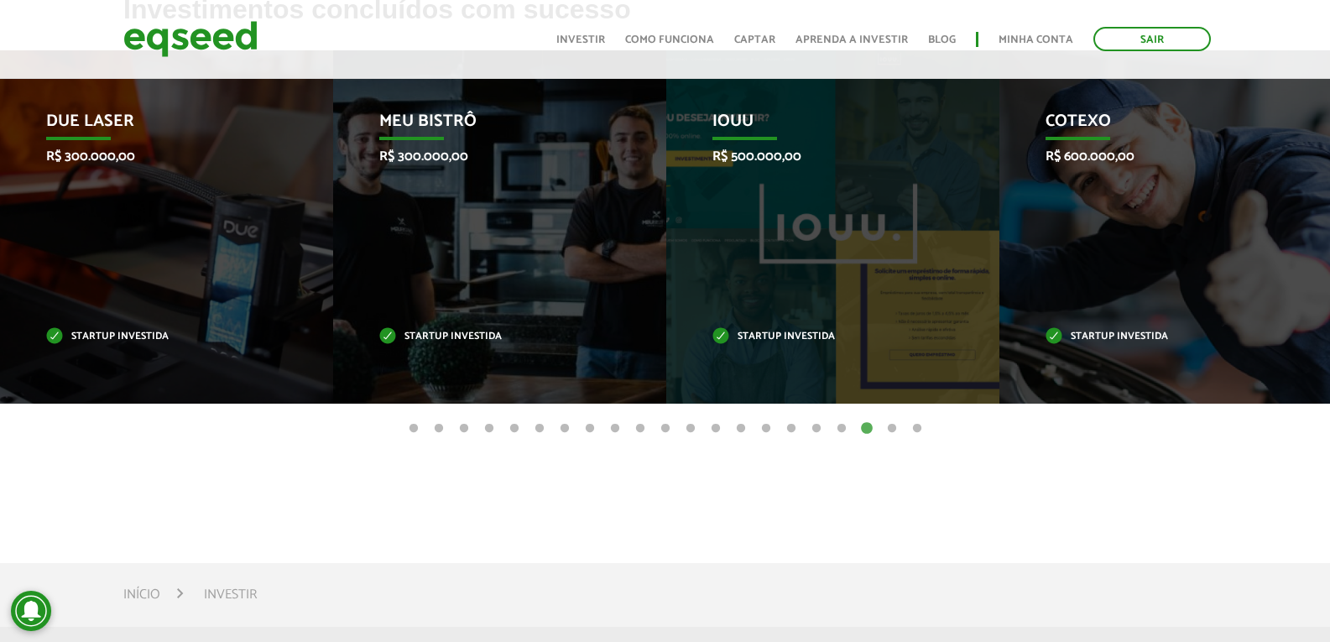
click at [891, 437] on button "20" at bounding box center [892, 428] width 17 height 17
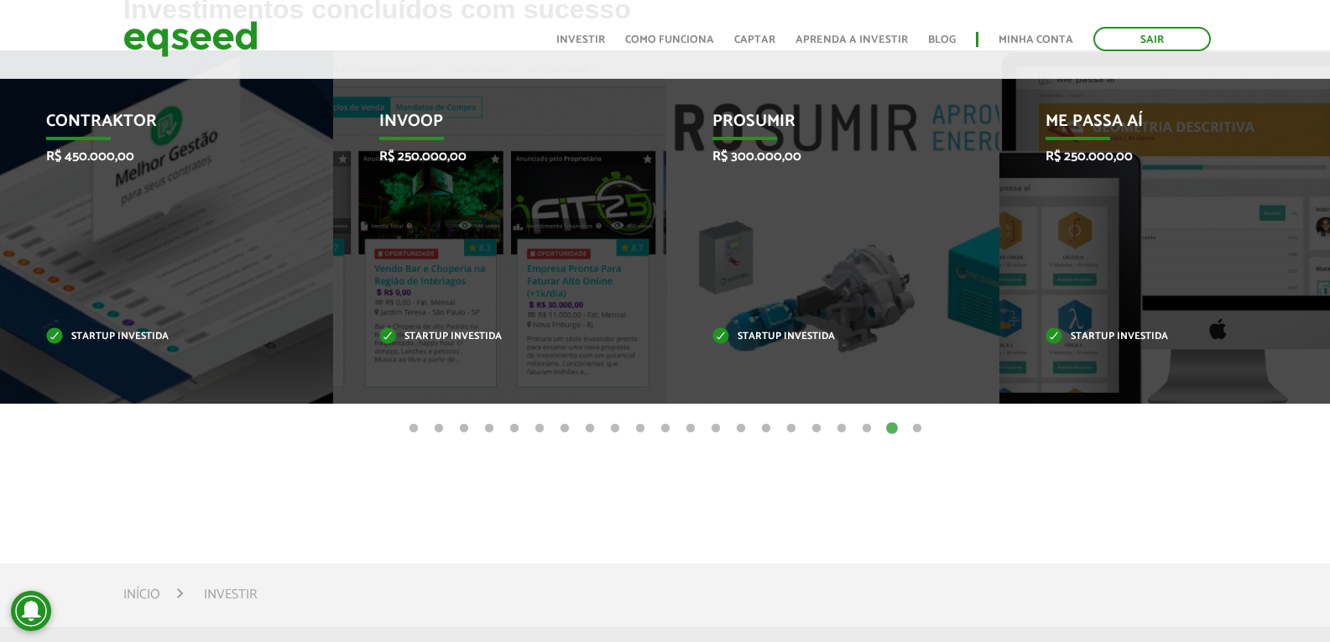
click at [912, 437] on button "21" at bounding box center [917, 428] width 17 height 17
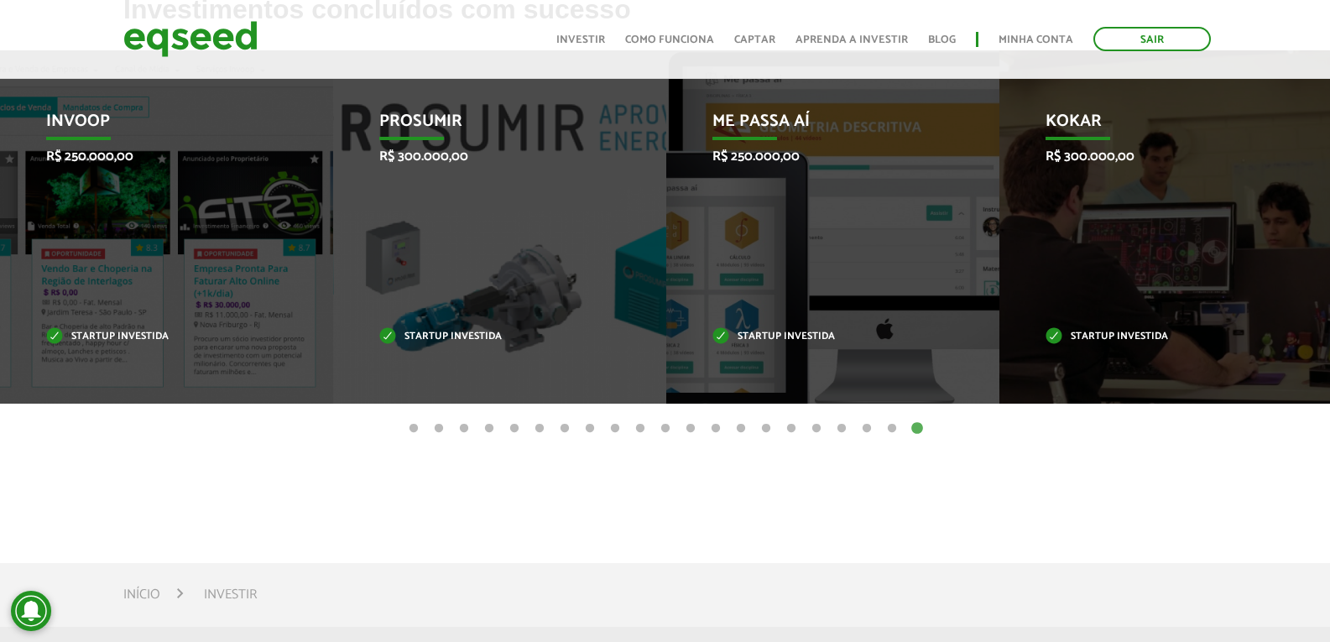
click at [894, 437] on button "20" at bounding box center [892, 428] width 17 height 17
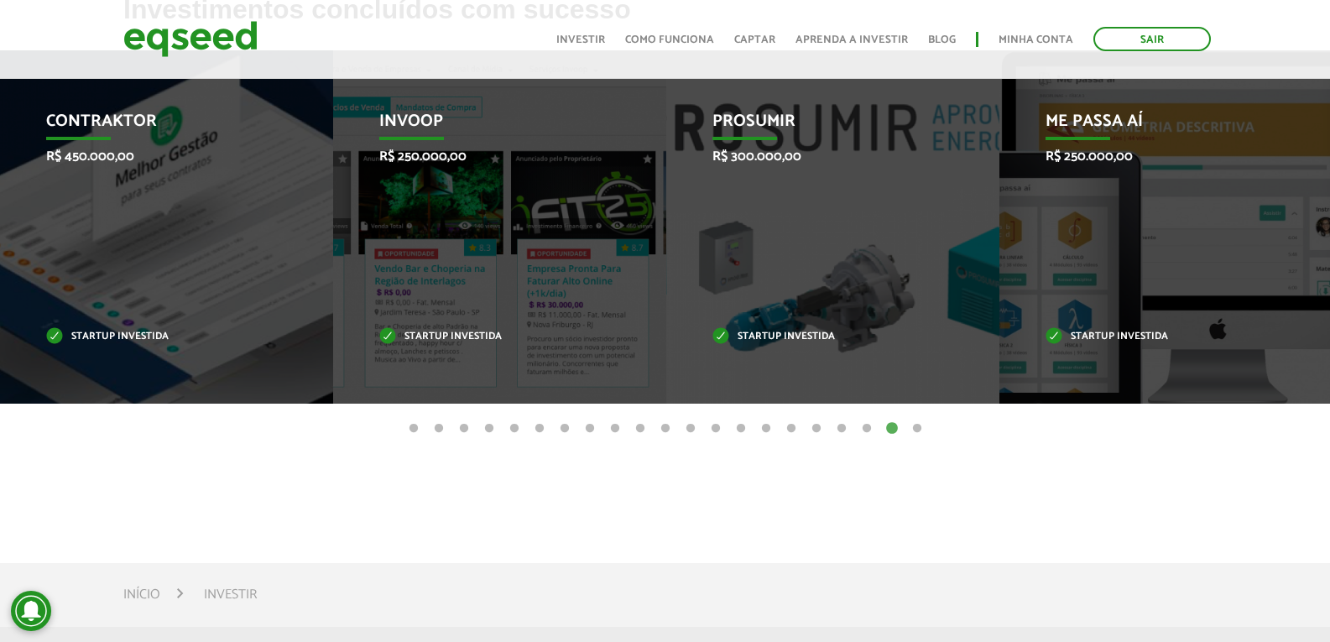
click at [865, 437] on button "19" at bounding box center [866, 428] width 17 height 17
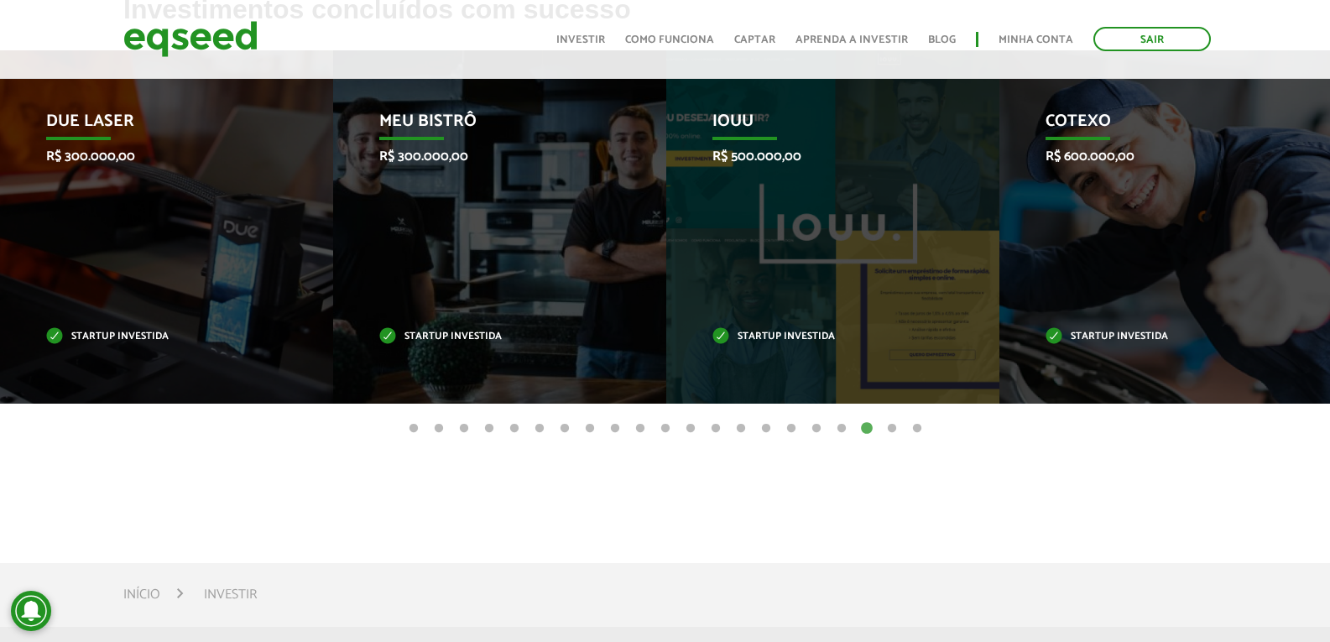
click at [843, 437] on button "18" at bounding box center [841, 428] width 17 height 17
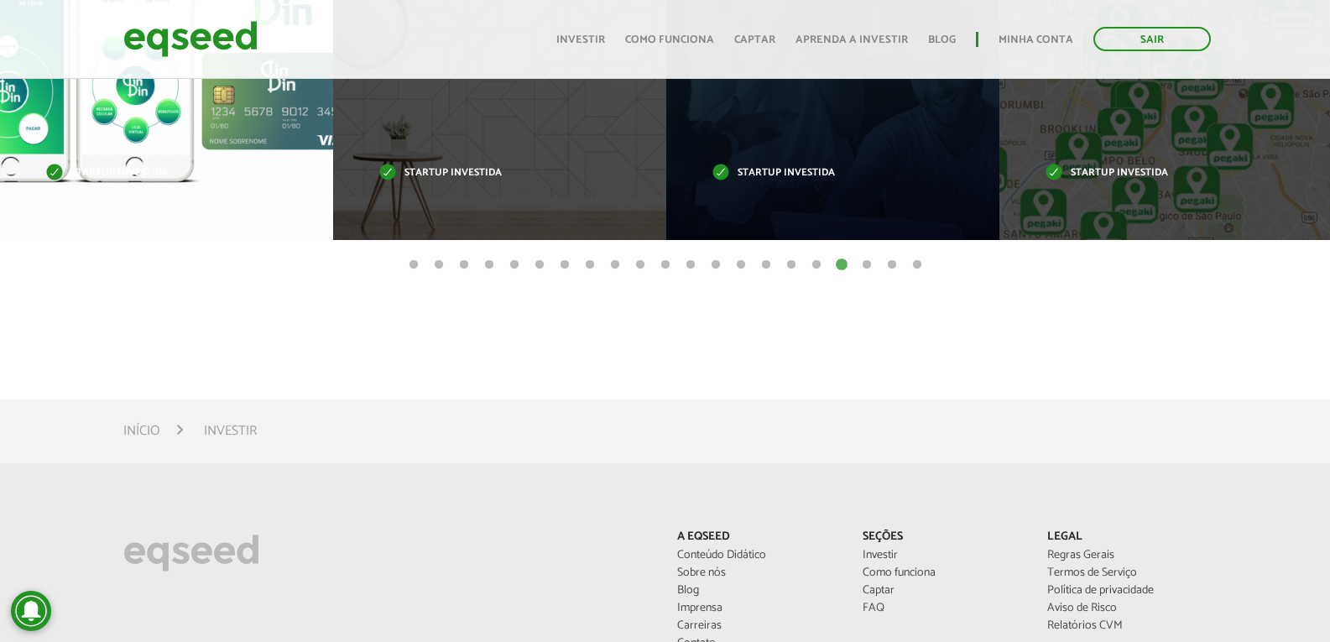
scroll to position [709, 0]
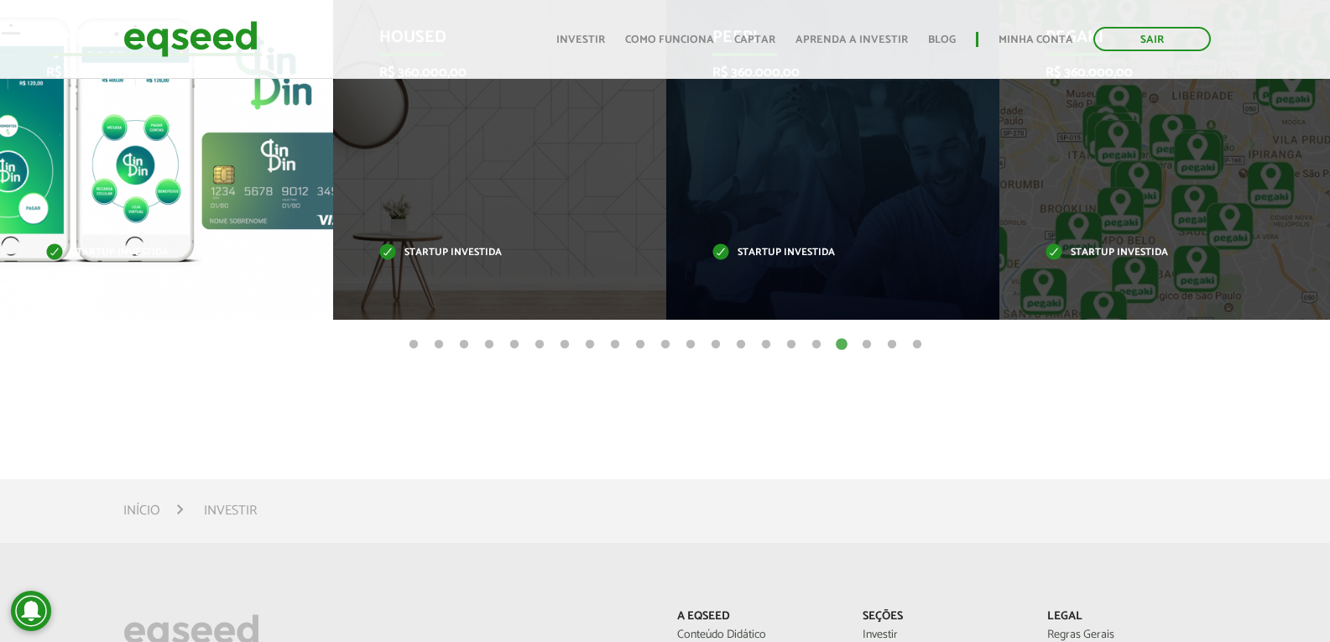
click at [179, 236] on div "DinDin R$ 600.000,00 Startup investida" at bounding box center [154, 142] width 308 height 353
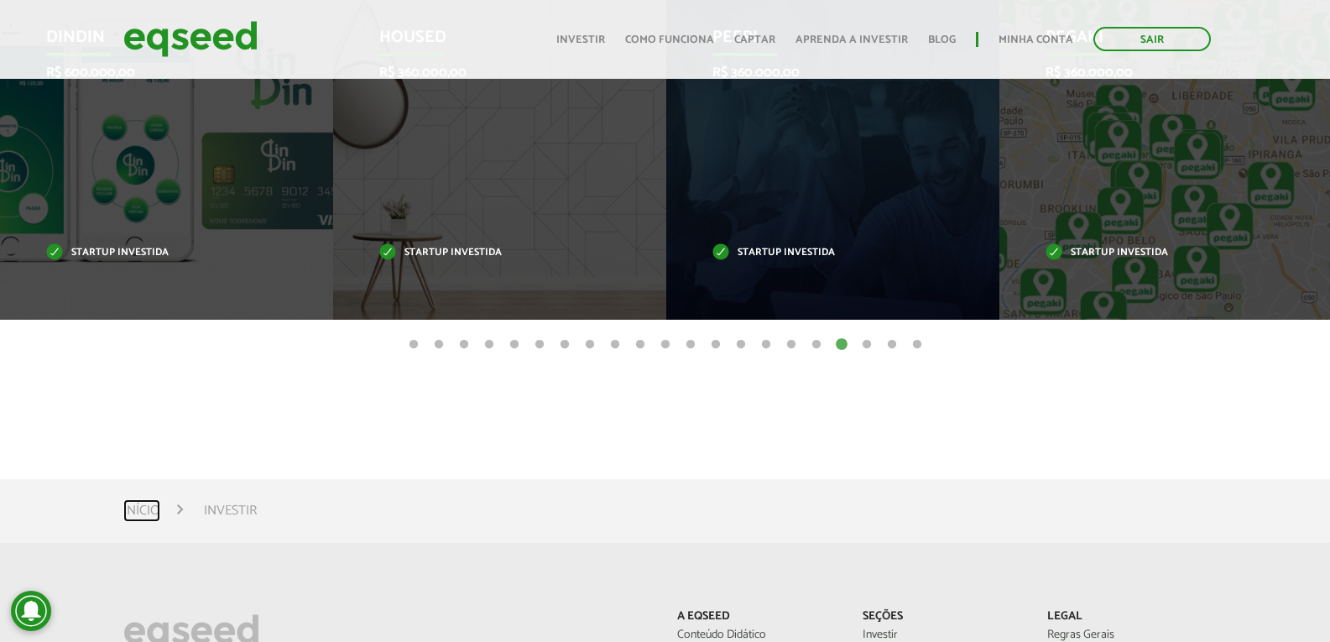
click at [153, 518] on link "Início" at bounding box center [141, 510] width 37 height 13
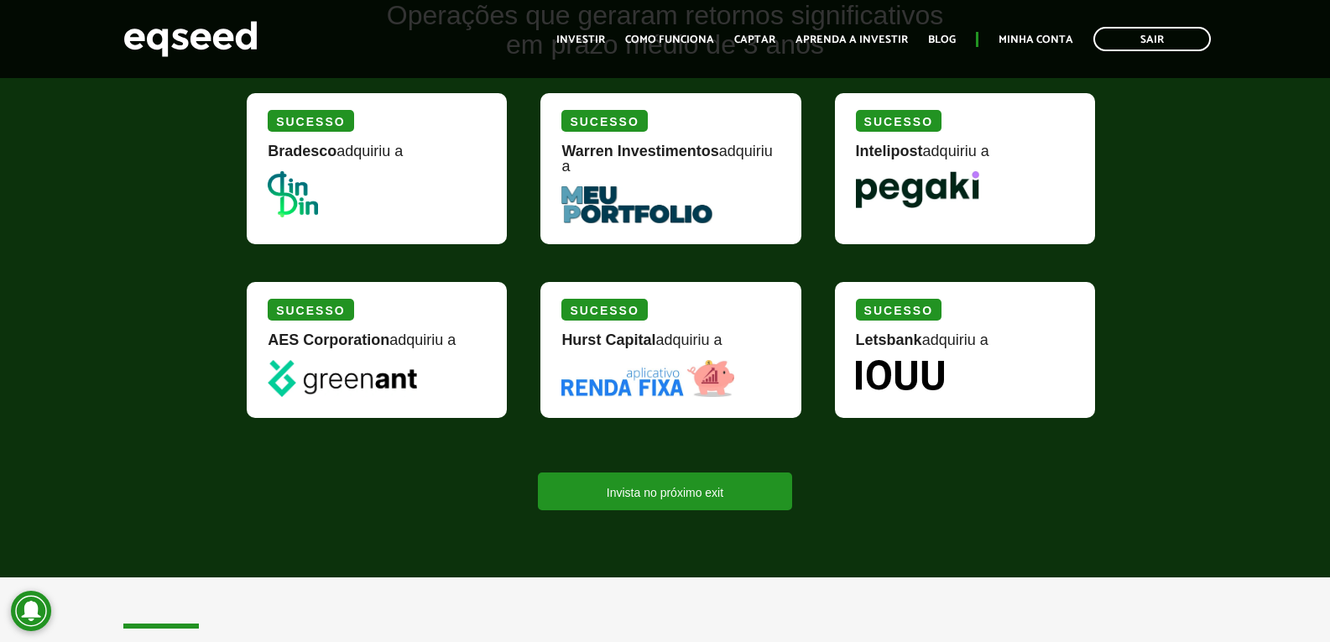
scroll to position [1594, 0]
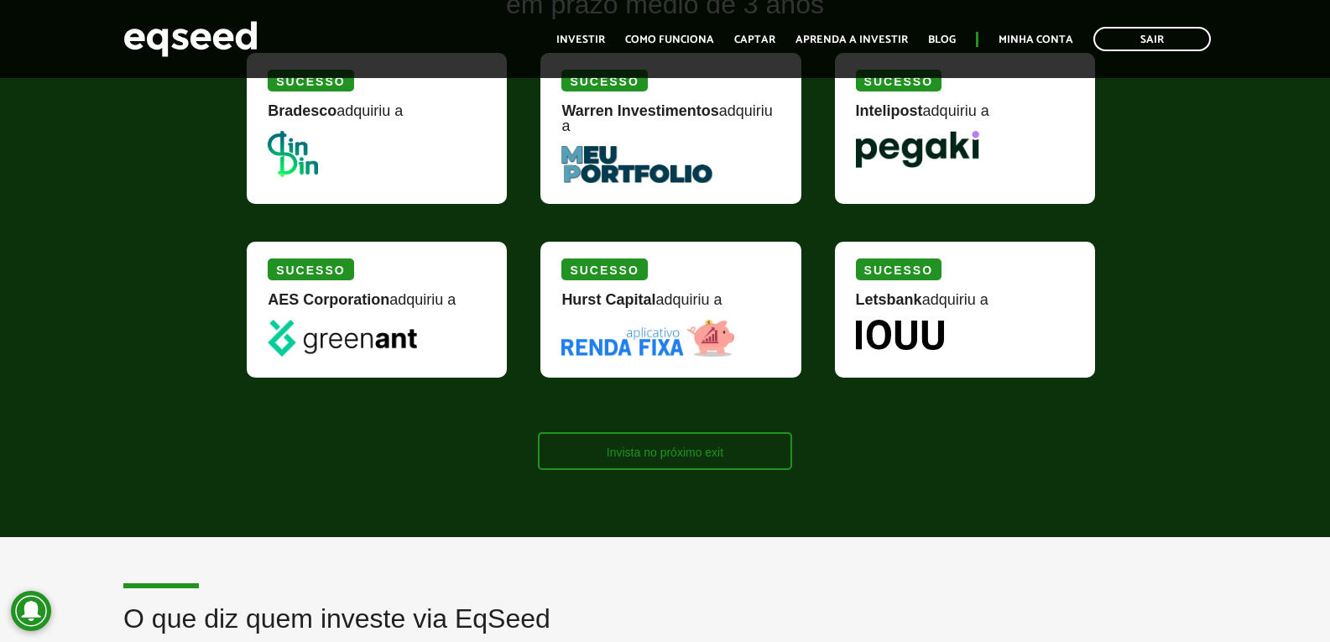
click at [686, 456] on link "Invista no próximo exit" at bounding box center [665, 451] width 254 height 38
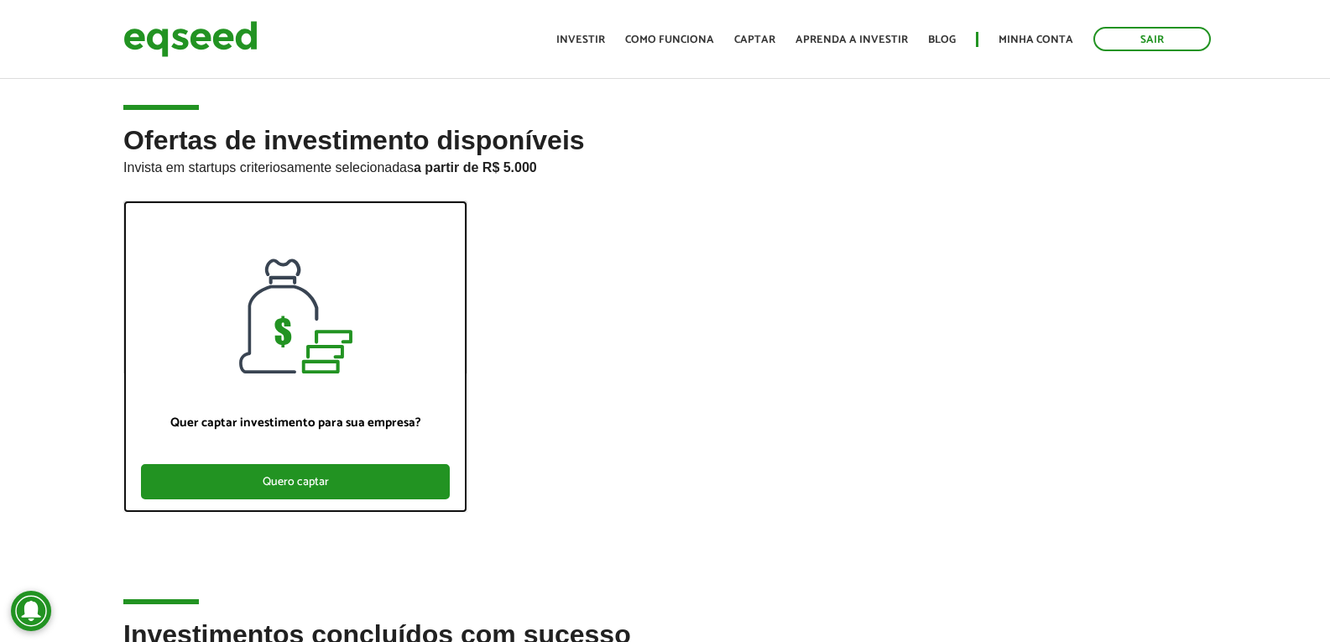
click at [276, 489] on div "Quero captar" at bounding box center [295, 481] width 309 height 35
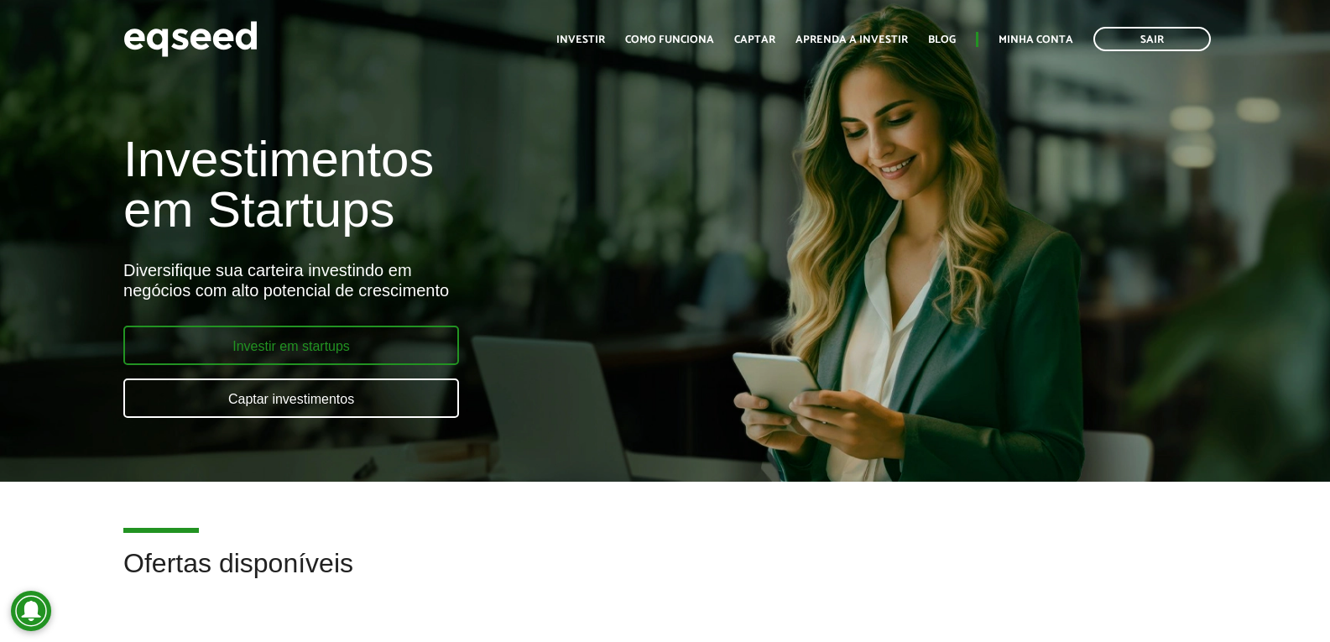
click at [313, 345] on link "Investir em startups" at bounding box center [291, 345] width 336 height 39
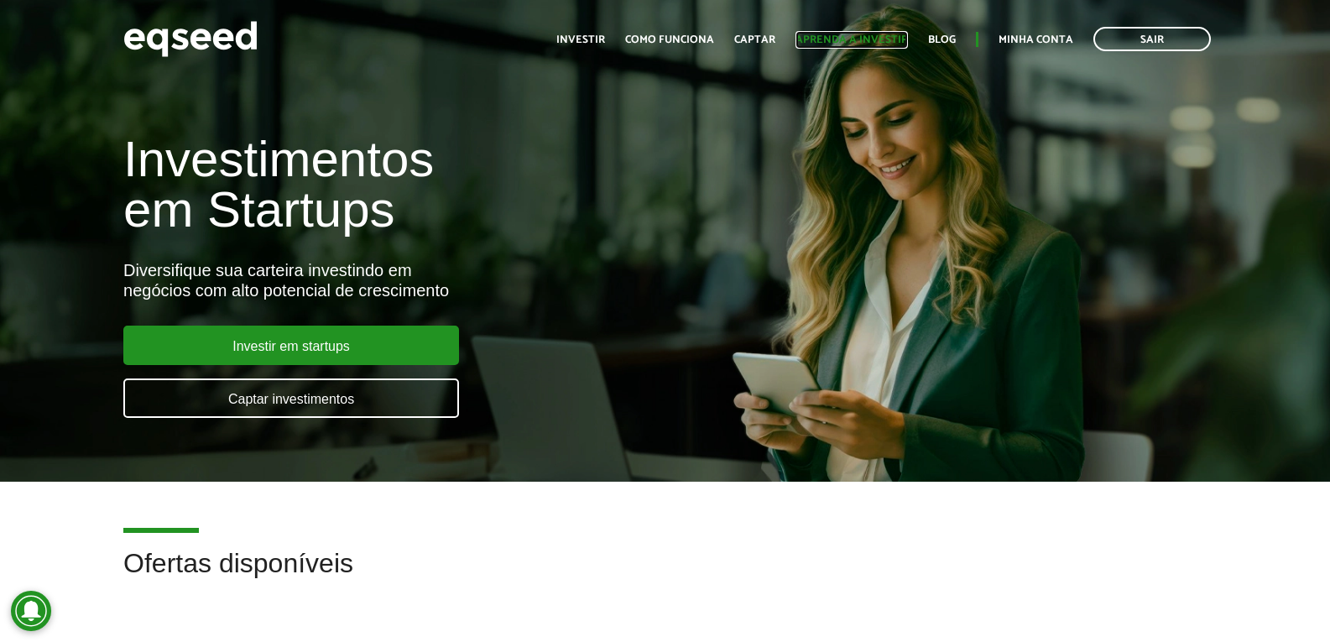
click at [872, 40] on link "Aprenda a investir" at bounding box center [851, 39] width 112 height 11
